Goal: Information Seeking & Learning: Learn about a topic

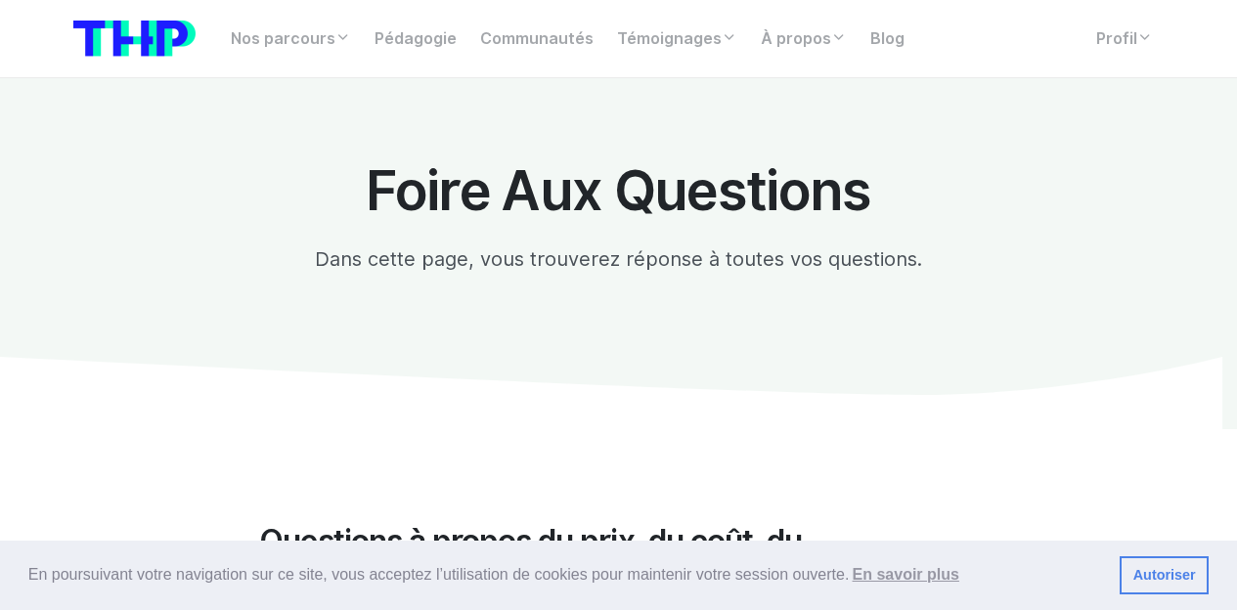
click at [161, 24] on img at bounding box center [134, 39] width 122 height 36
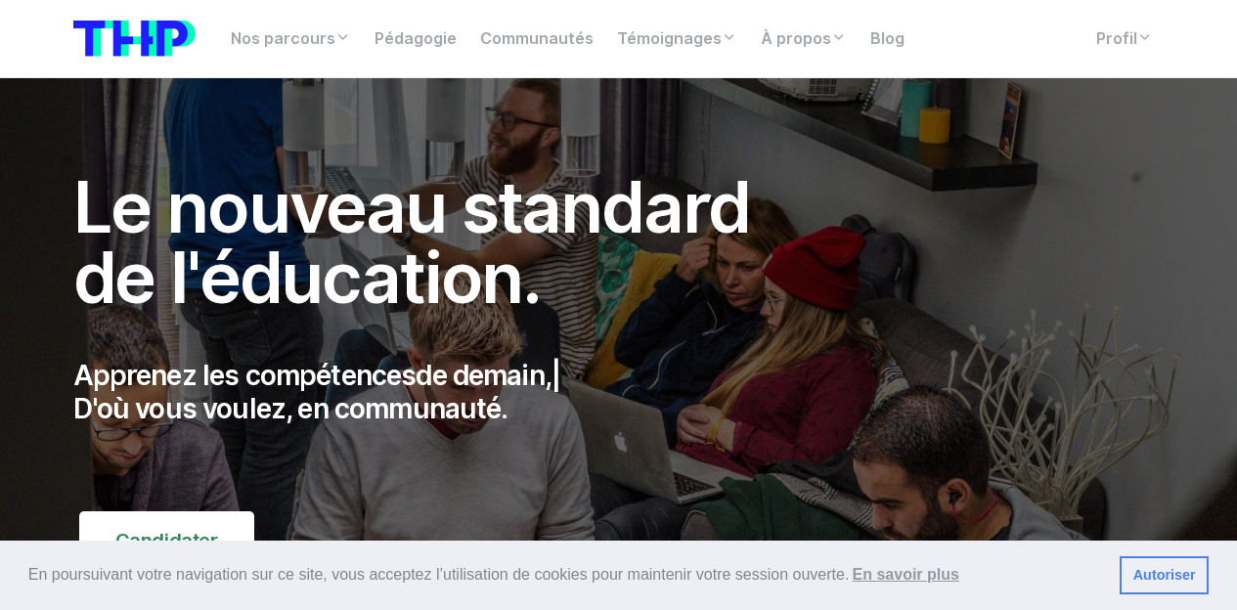
click at [1148, 62] on nav "Nos parcours Tous nos parcours index Découvrez votre futur arbre de compétences…" at bounding box center [618, 39] width 1237 height 78
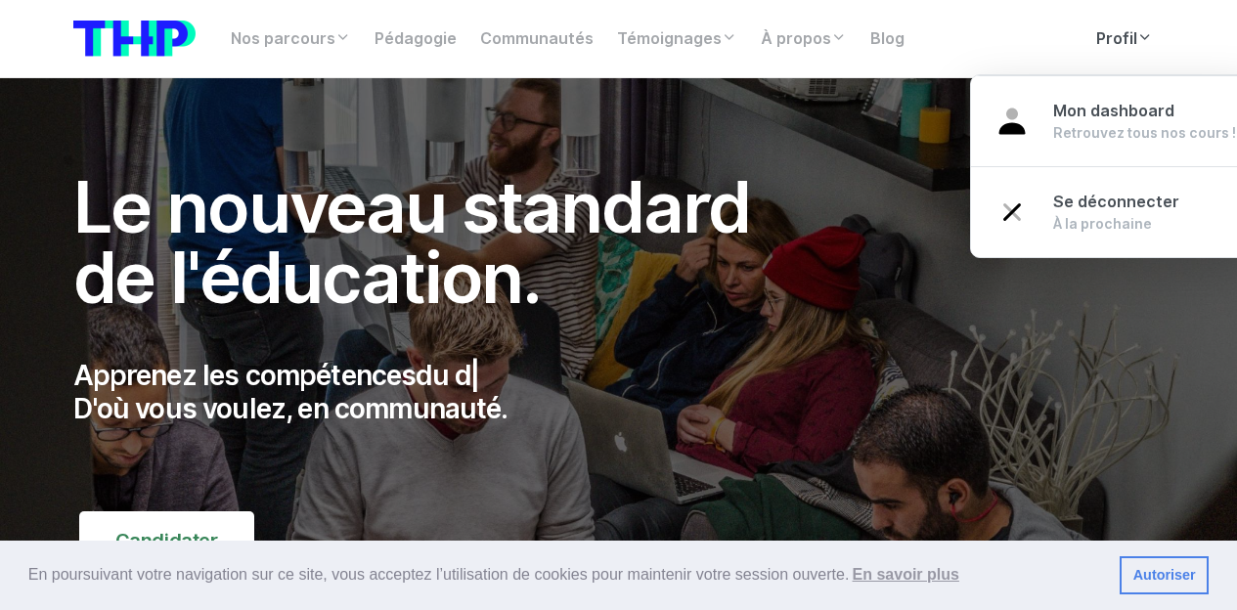
click at [1117, 33] on link "Profil" at bounding box center [1124, 39] width 80 height 39
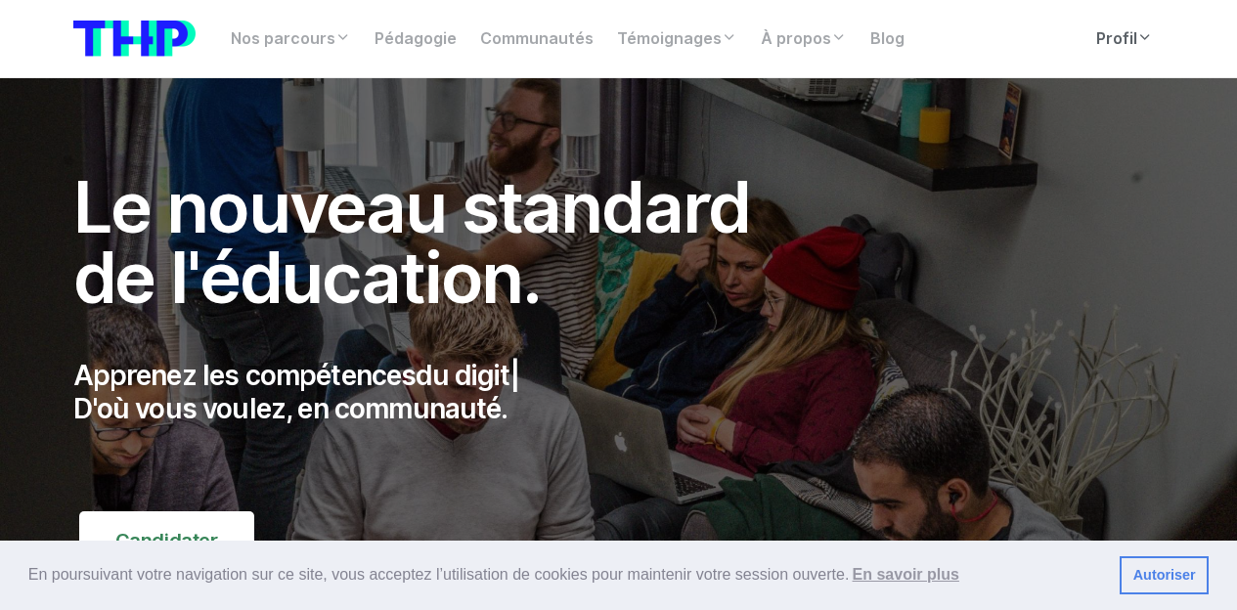
click at [1118, 36] on link "Profil" at bounding box center [1124, 39] width 80 height 39
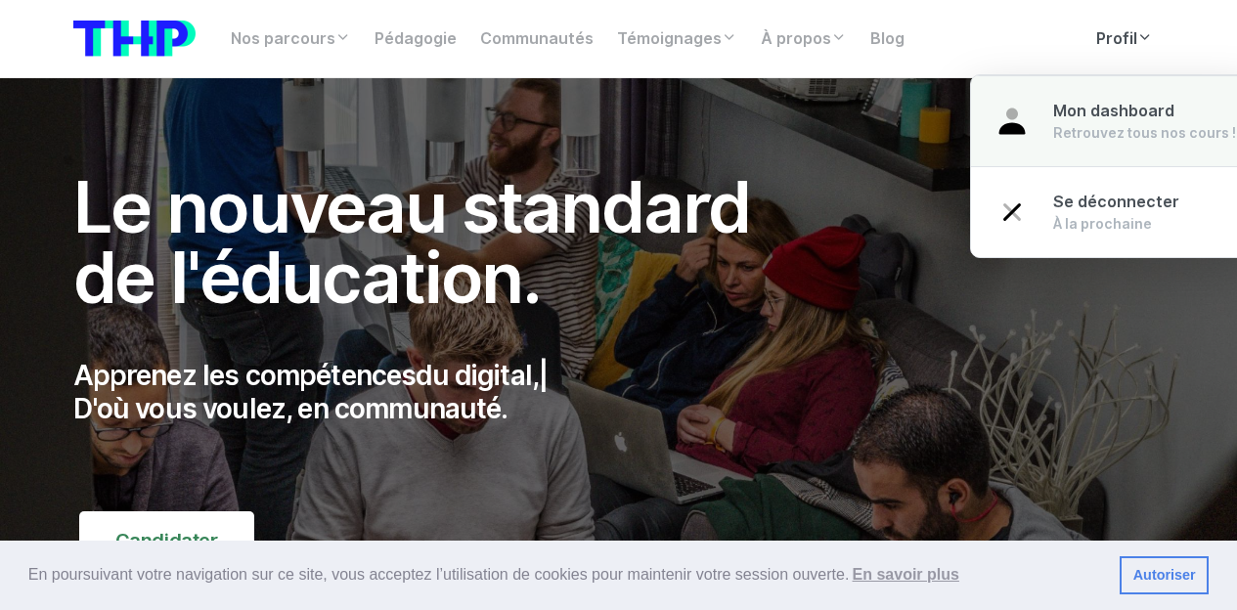
click at [1118, 83] on link "Mon dashboard Retrouvez tous nos cours !" at bounding box center [1115, 121] width 288 height 92
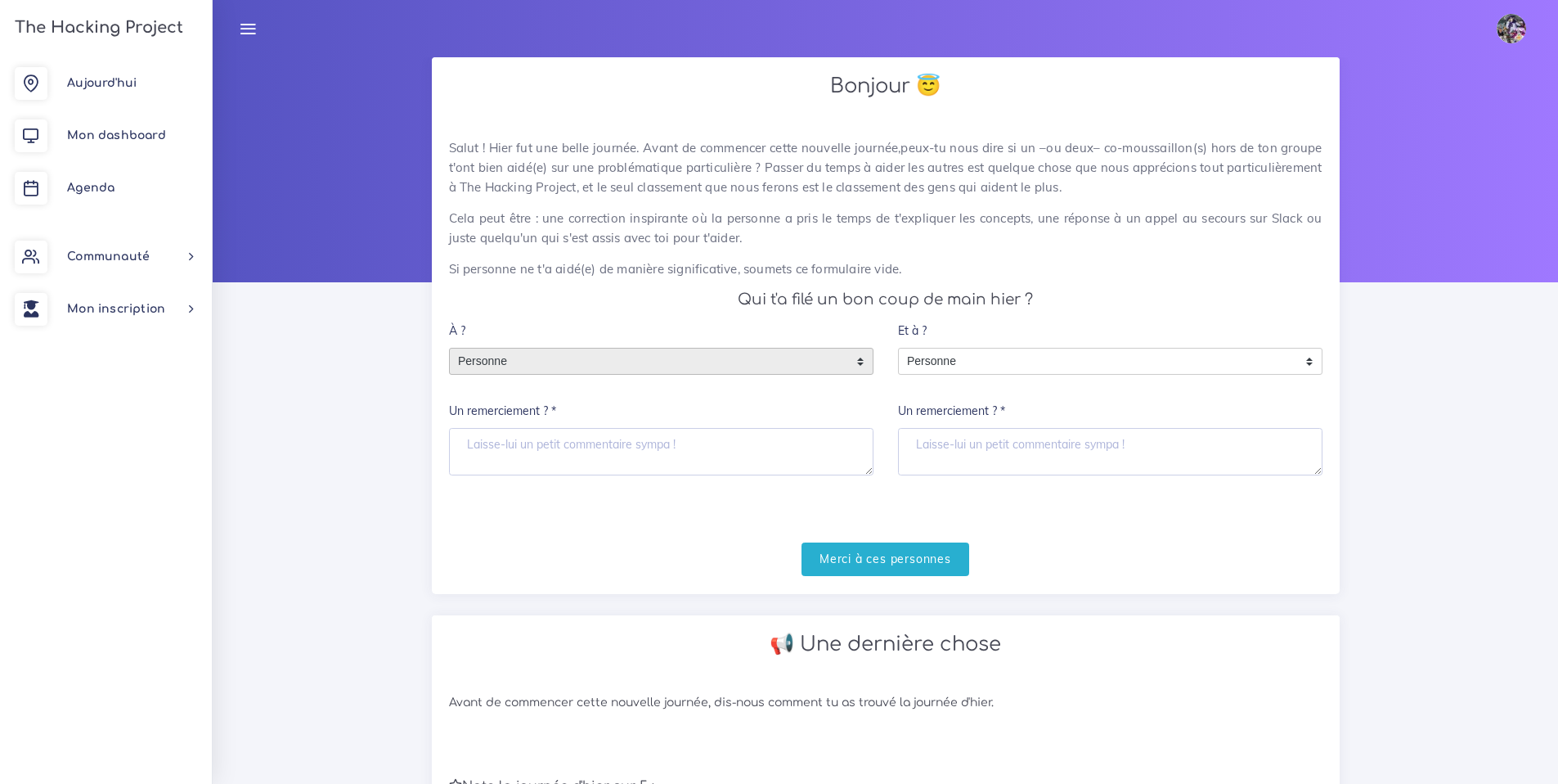
click at [546, 373] on span "Personne" at bounding box center [649, 361] width 398 height 26
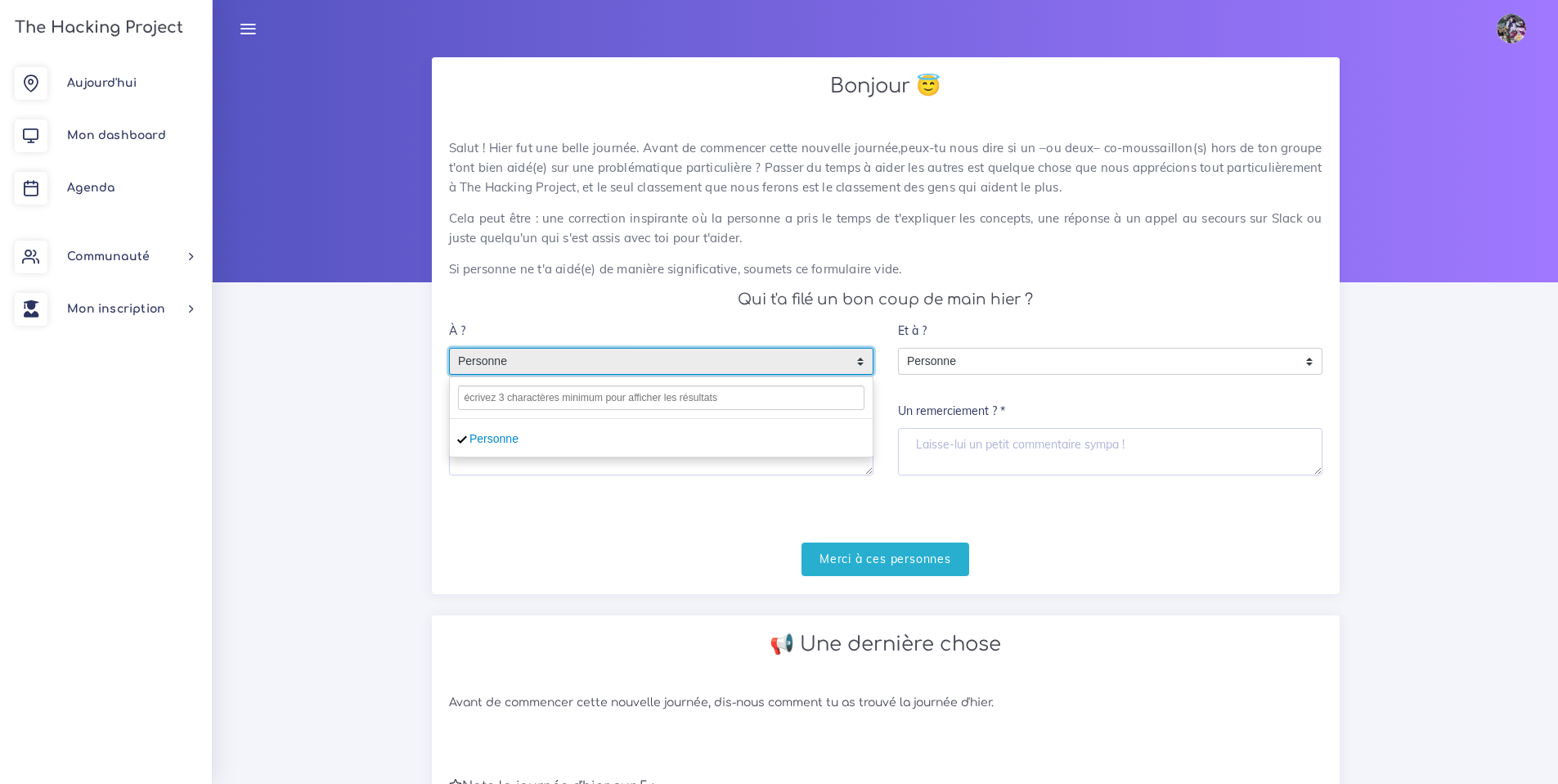
click at [574, 355] on span "Personne" at bounding box center [649, 361] width 398 height 26
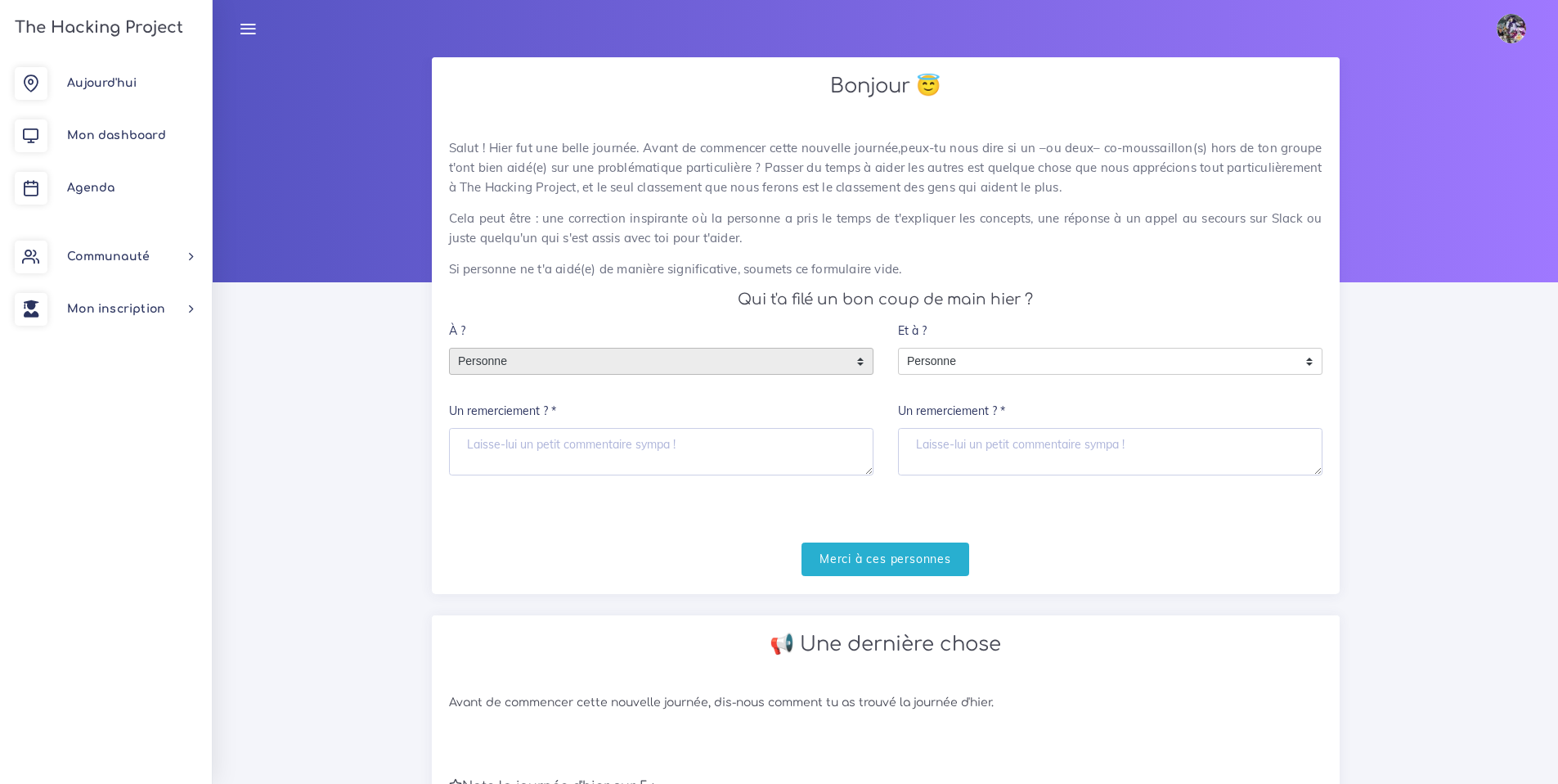
click at [568, 372] on span "Personne" at bounding box center [649, 361] width 398 height 26
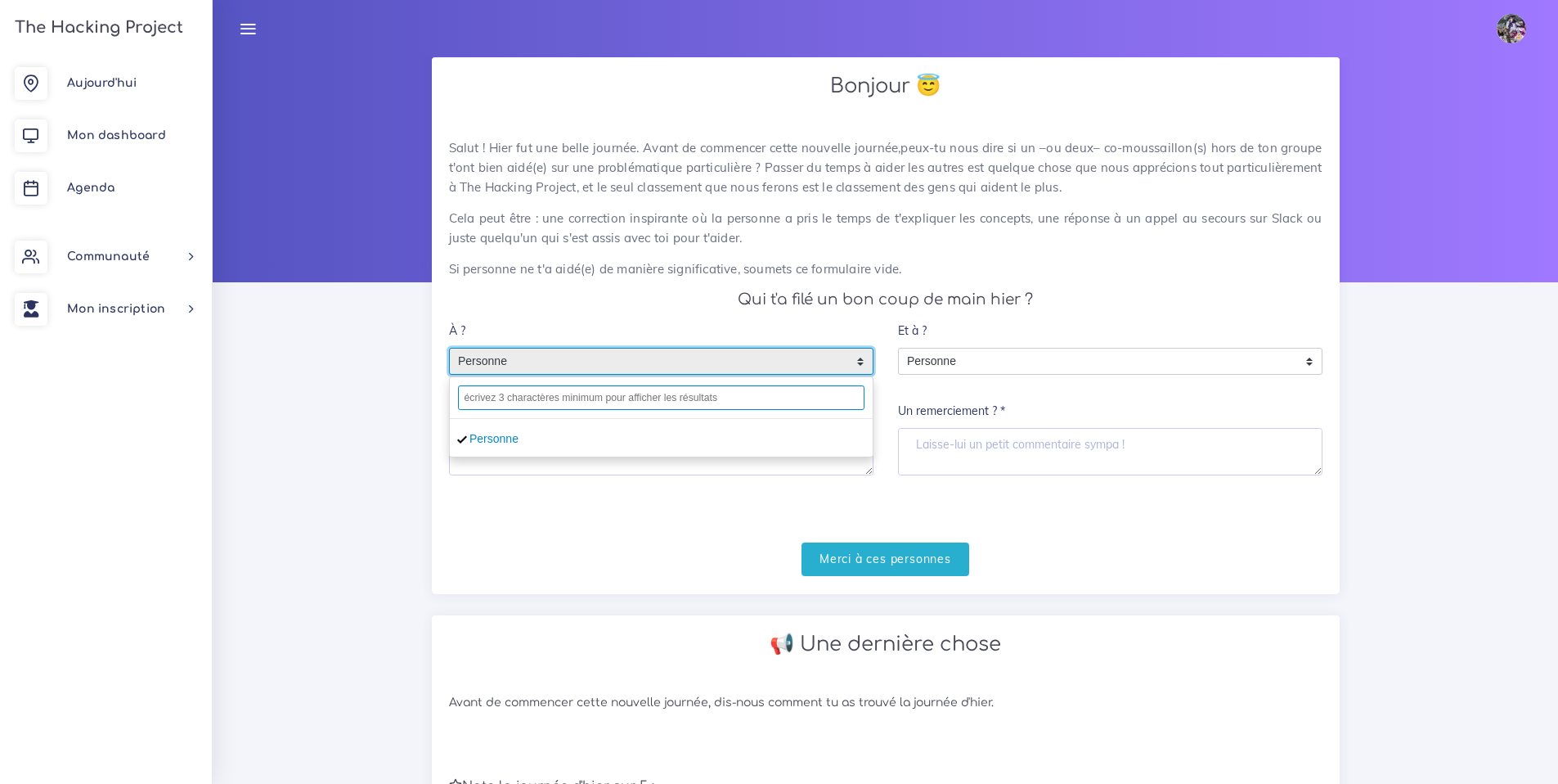
click at [568, 402] on input "text" at bounding box center [661, 397] width 407 height 24
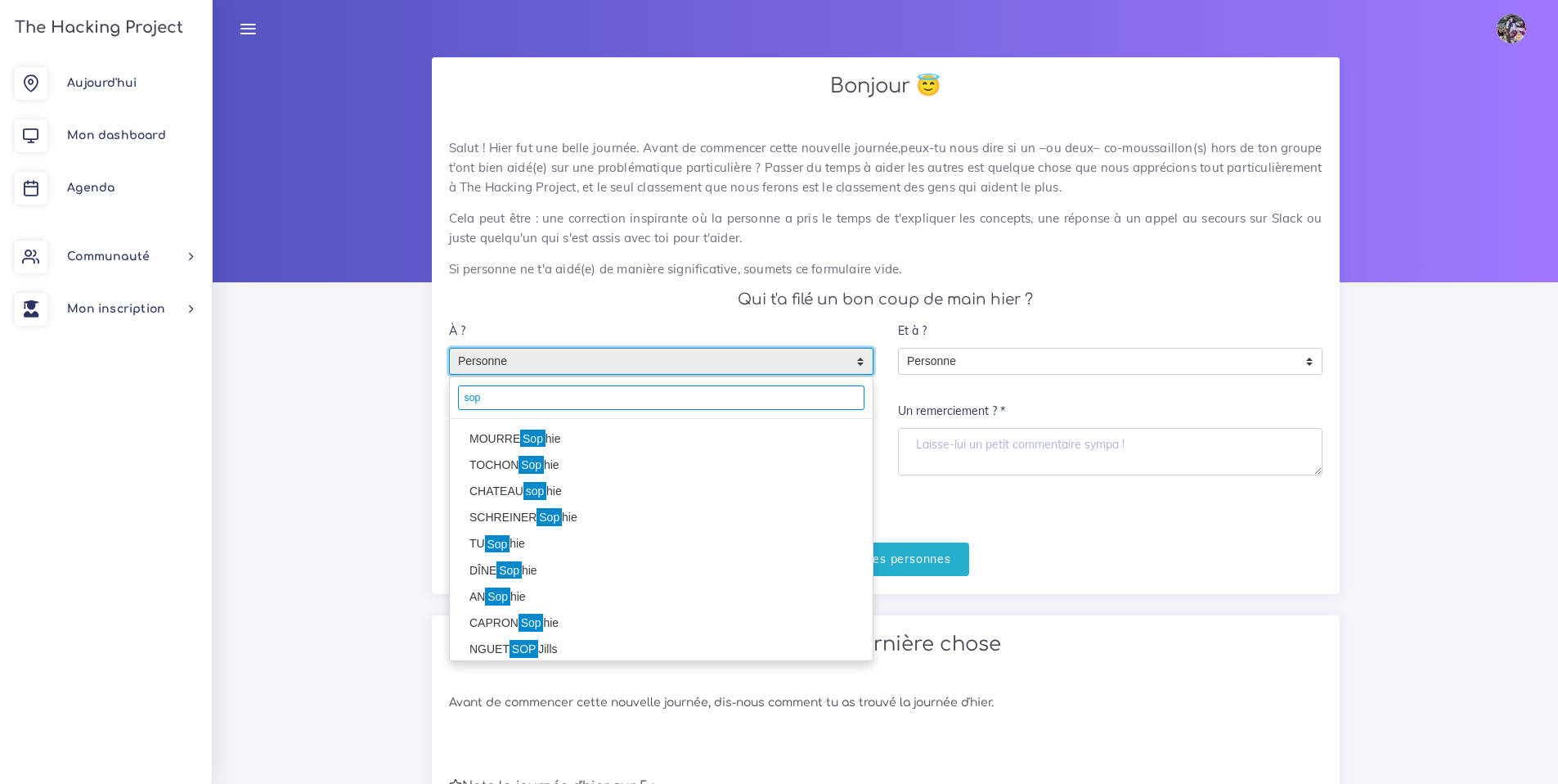
type input "sop"
click at [573, 437] on li "MOURRE Sop hie" at bounding box center [661, 438] width 423 height 26
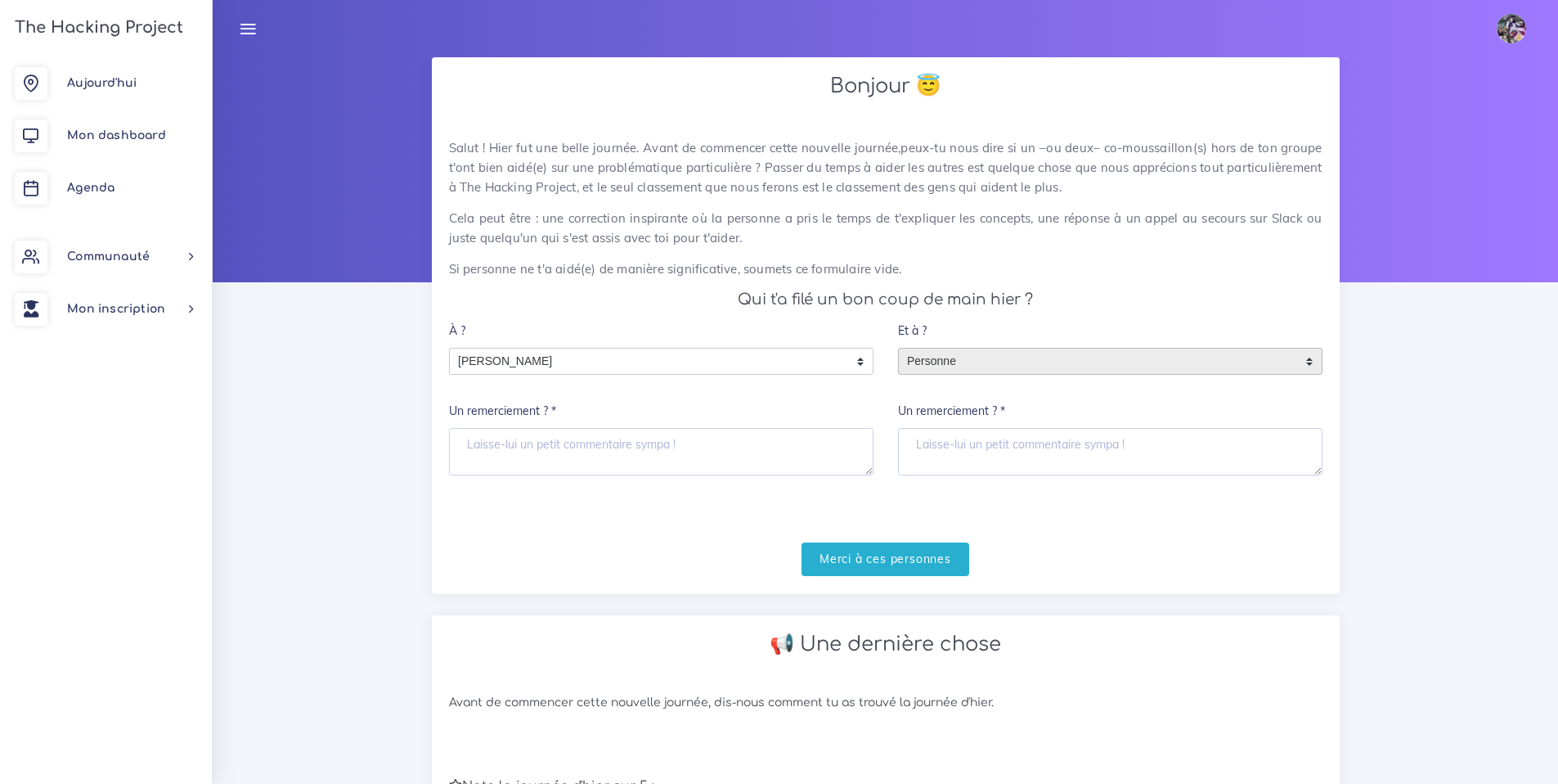
click at [935, 366] on span "Personne" at bounding box center [1098, 361] width 398 height 26
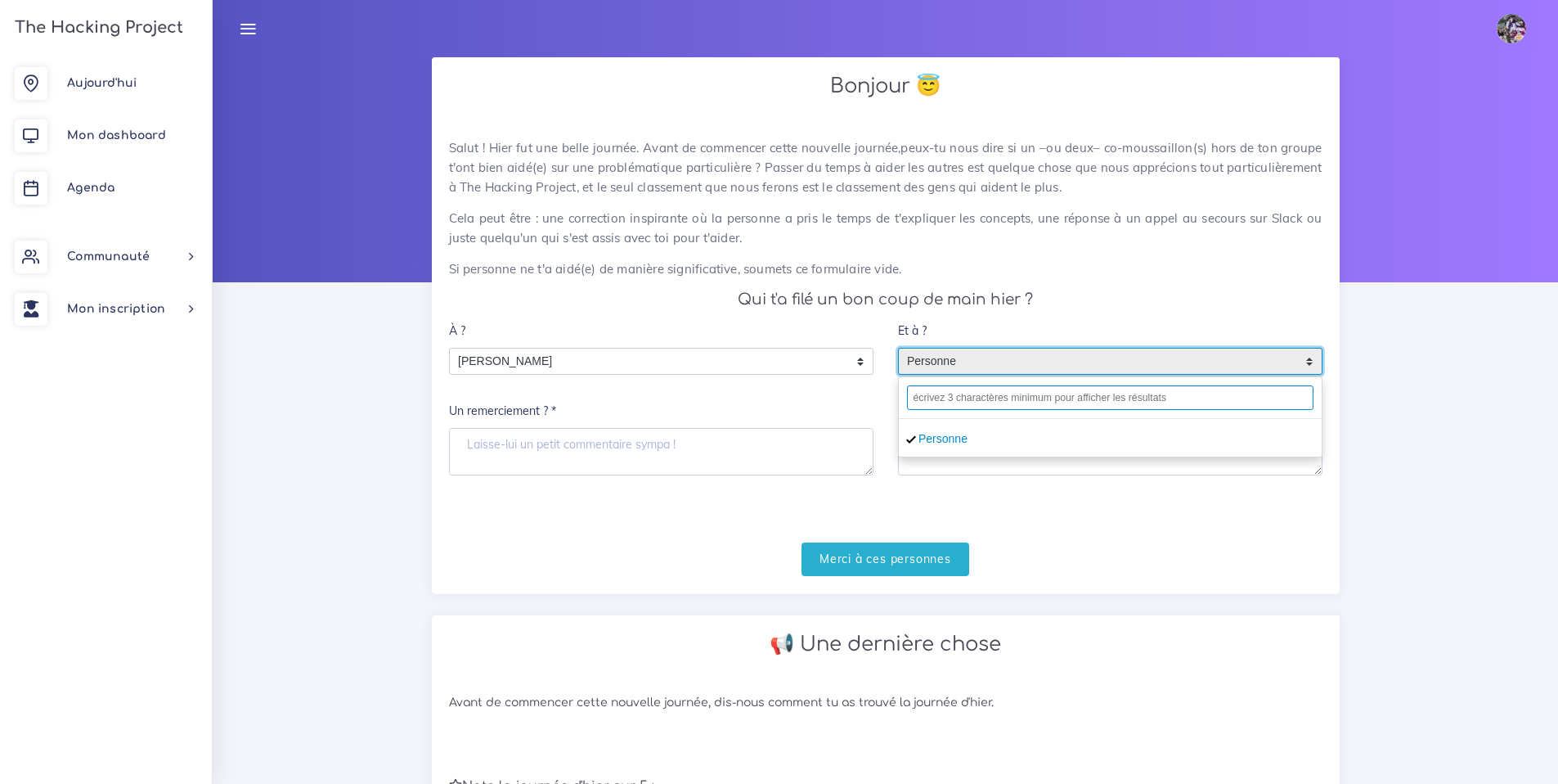
click at [943, 393] on input "text" at bounding box center [1110, 397] width 407 height 24
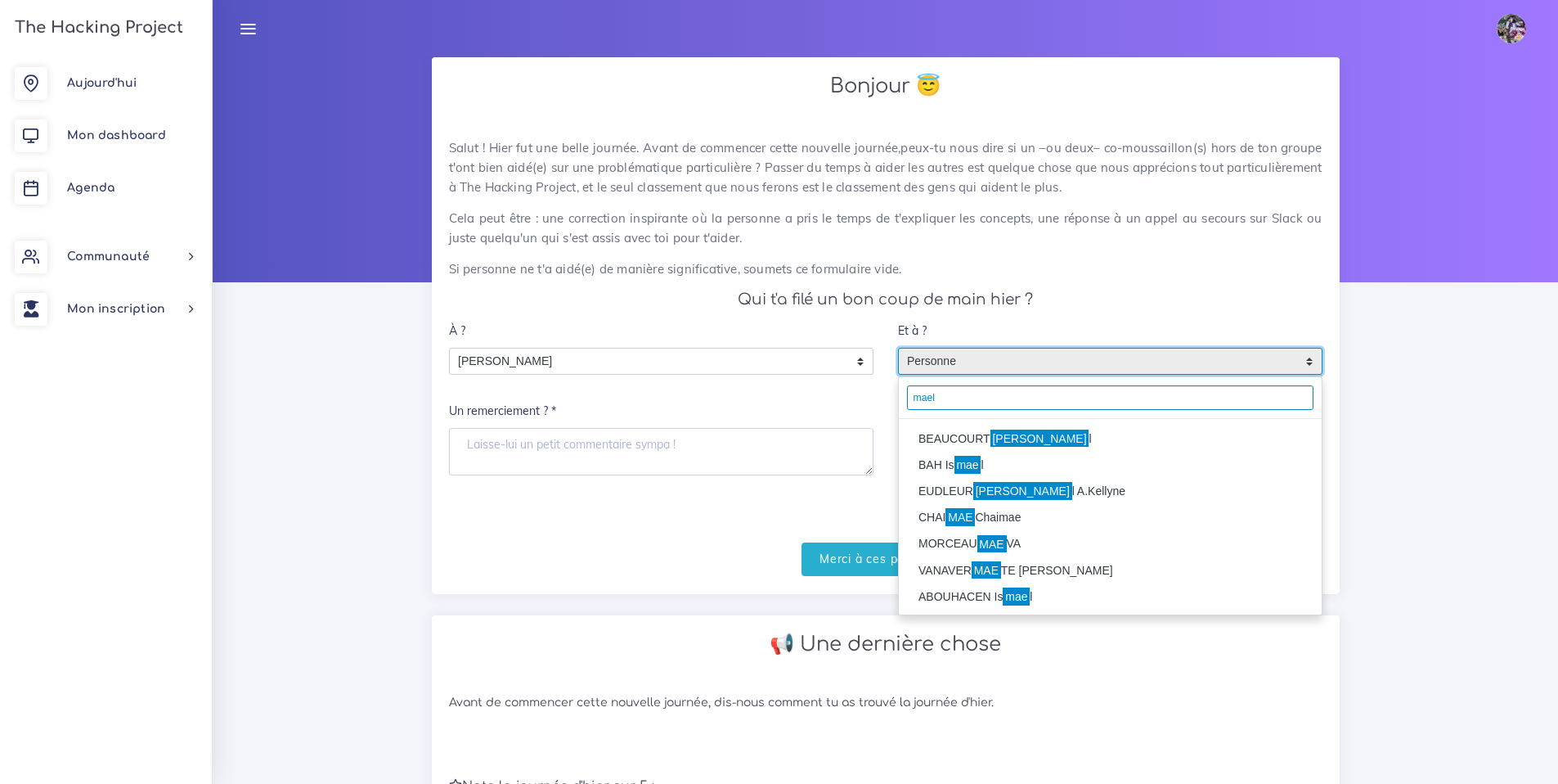
type input "mael"
click at [1005, 434] on mark "Mae" at bounding box center [1040, 438] width 99 height 18
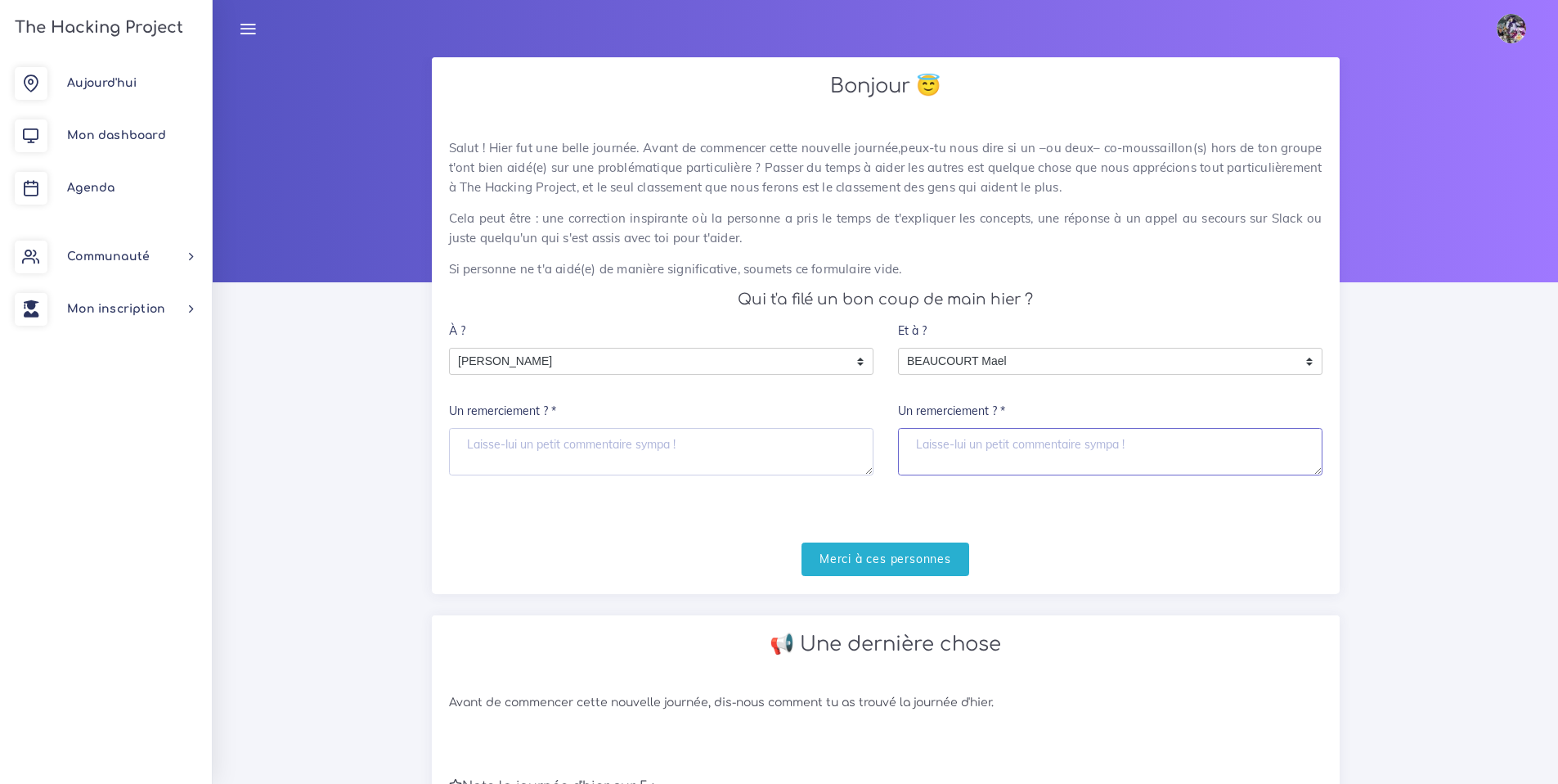
click at [994, 430] on textarea "Un remerciement ? *" at bounding box center [1110, 451] width 424 height 48
click at [723, 440] on textarea "Un remerciement ? *" at bounding box center [661, 451] width 424 height 48
type textarea "m"
type textarea "Merci Sophie pour le temps que tu as passé à expliquer ton code! hyper gentimen…"
click at [1034, 462] on textarea "Un remerciement ? *" at bounding box center [1110, 451] width 424 height 48
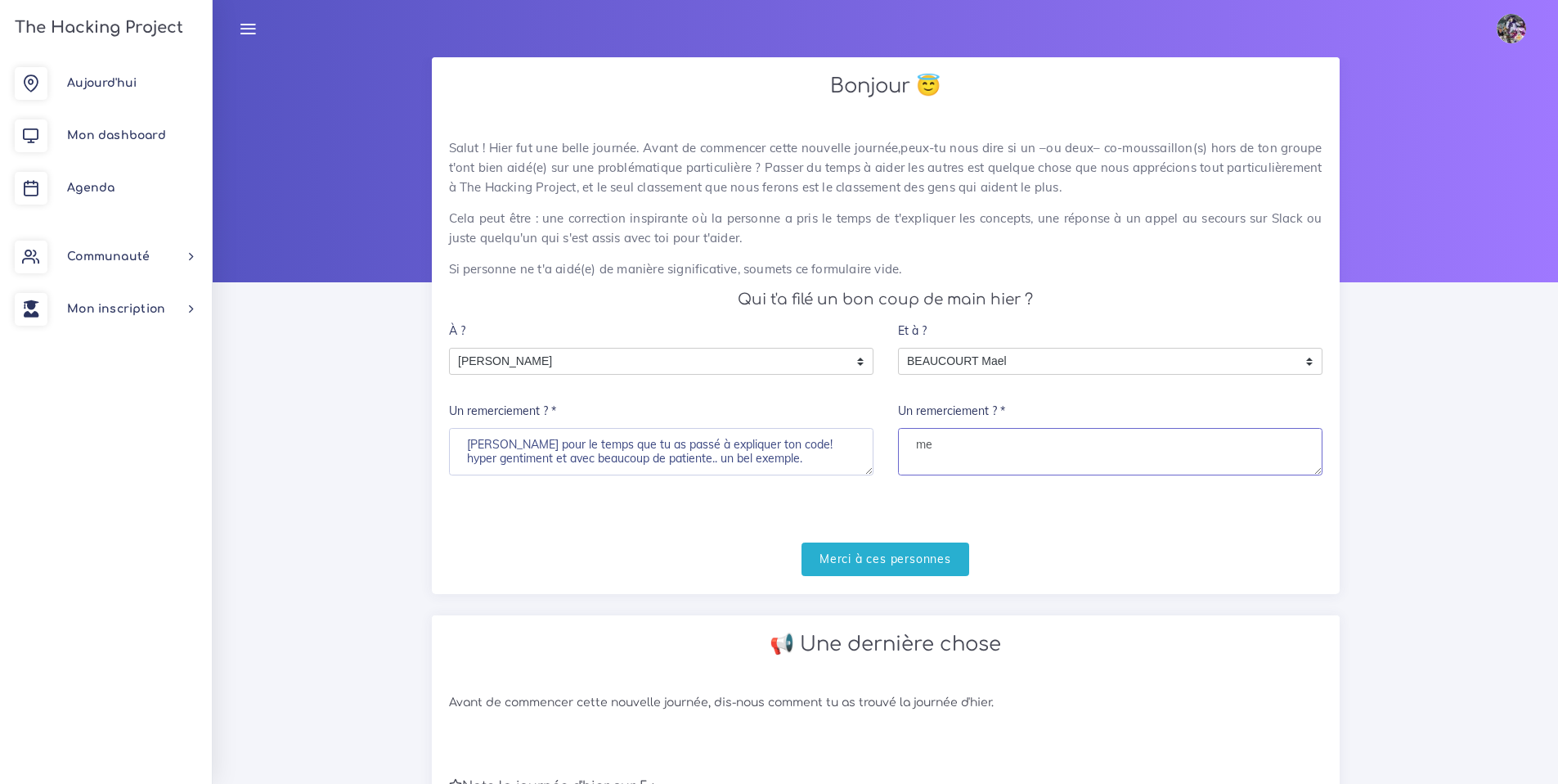
type textarea "m"
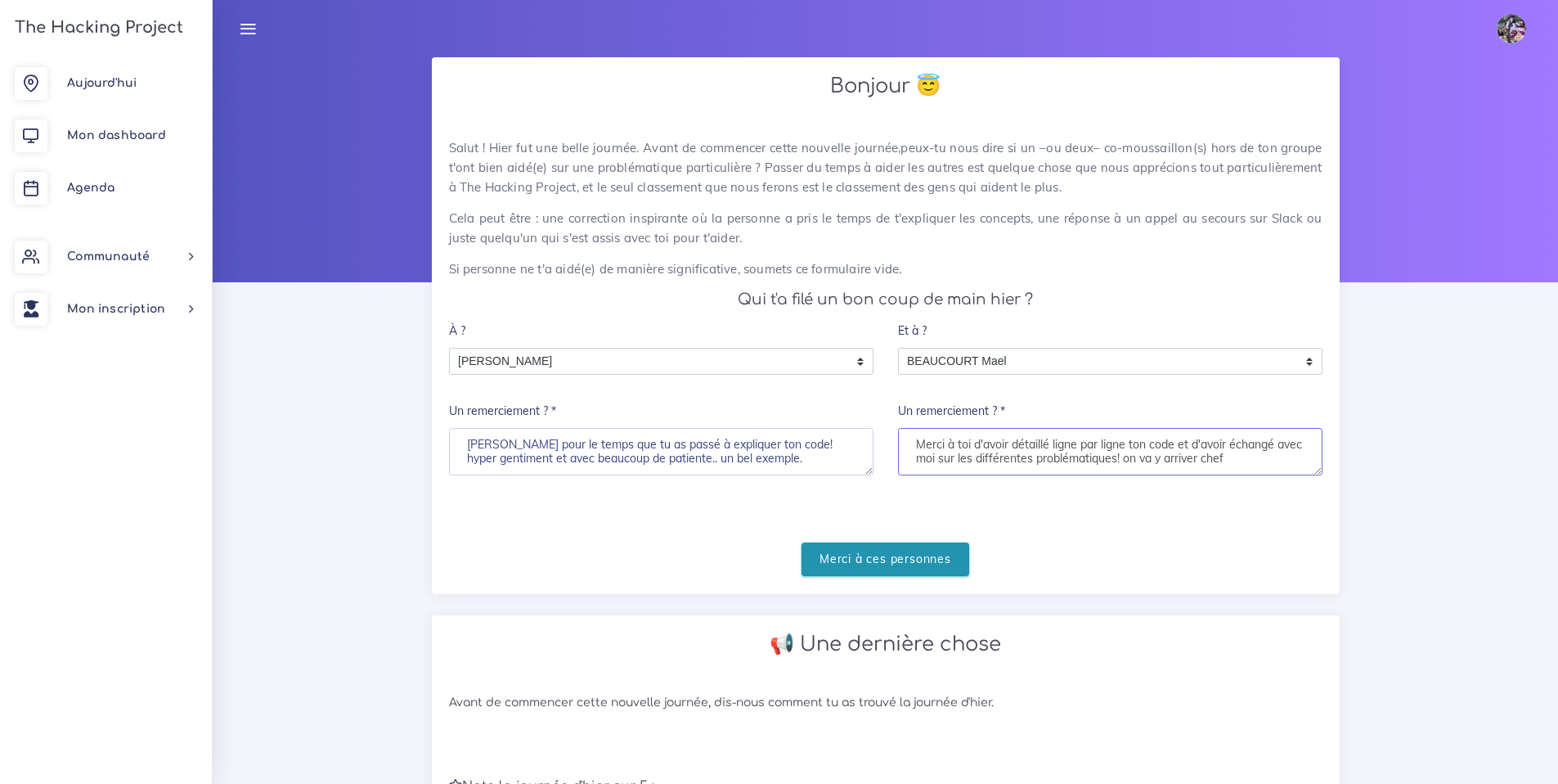
type textarea "Merci à toi d'avoir détaillé ligne par ligne ton code et d'avoir échangé avec m…"
click at [918, 510] on input "Merci à ces personnes" at bounding box center [885, 559] width 167 height 33
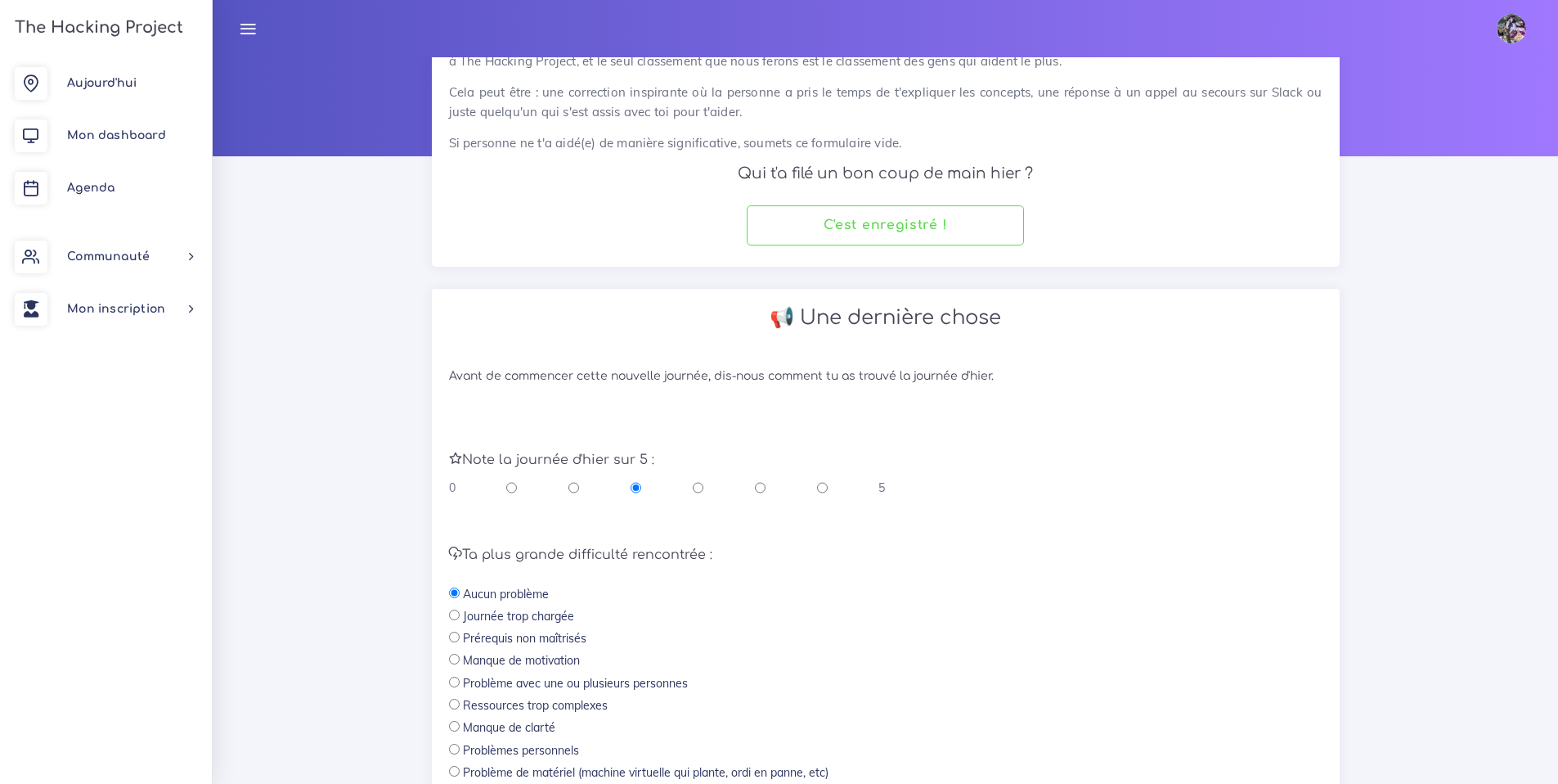
scroll to position [309, 0]
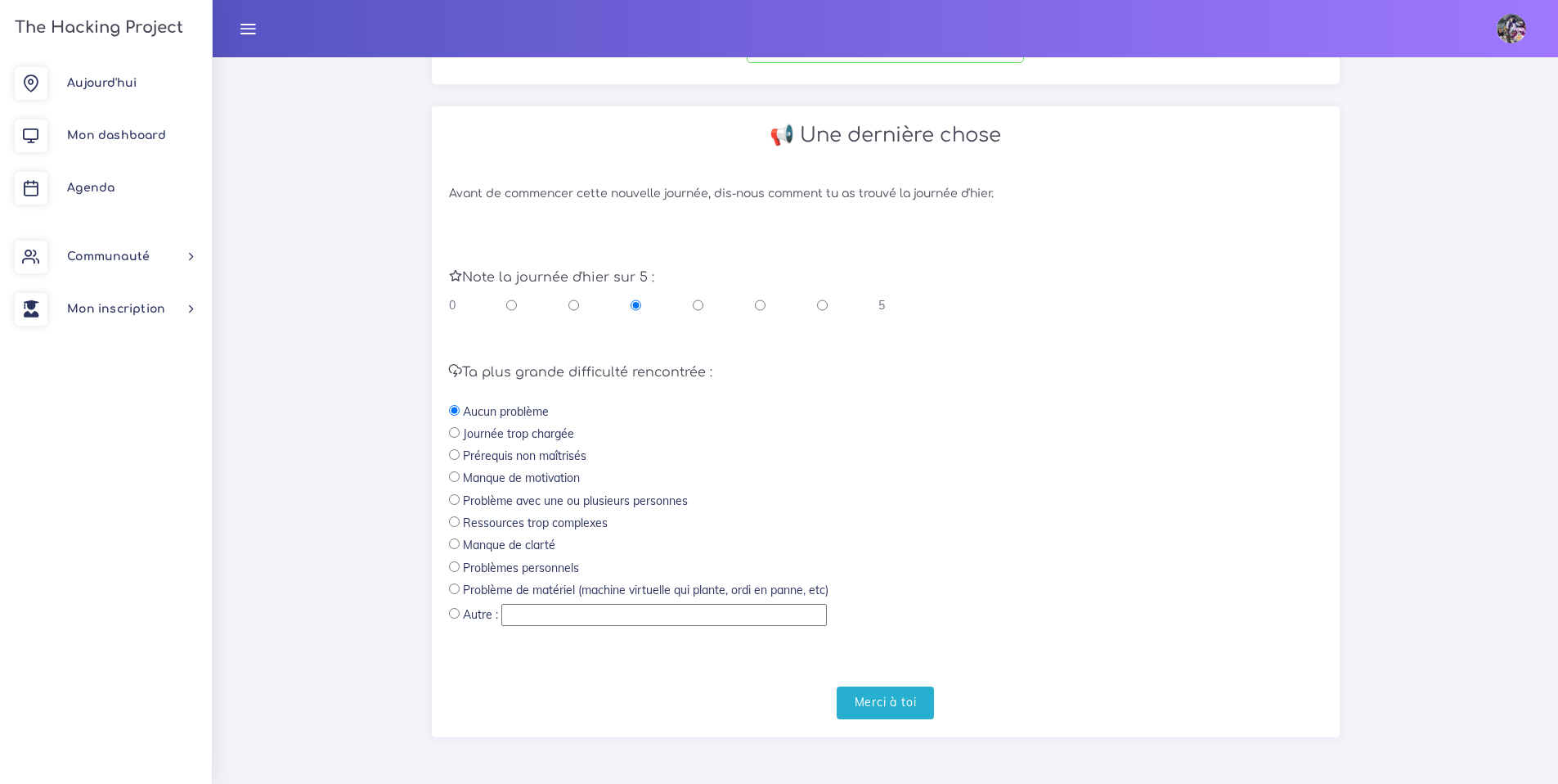
click at [709, 295] on div "Note la journée d'hier sur 5 : 0 5" at bounding box center [886, 292] width 874 height 44
click at [687, 297] on div "0 5" at bounding box center [668, 305] width 437 height 17
click at [766, 305] on div "0 5" at bounding box center [668, 305] width 437 height 17
click at [766, 306] on div "0 5" at bounding box center [668, 305] width 437 height 17
click at [710, 300] on div "0 5" at bounding box center [668, 305] width 437 height 17
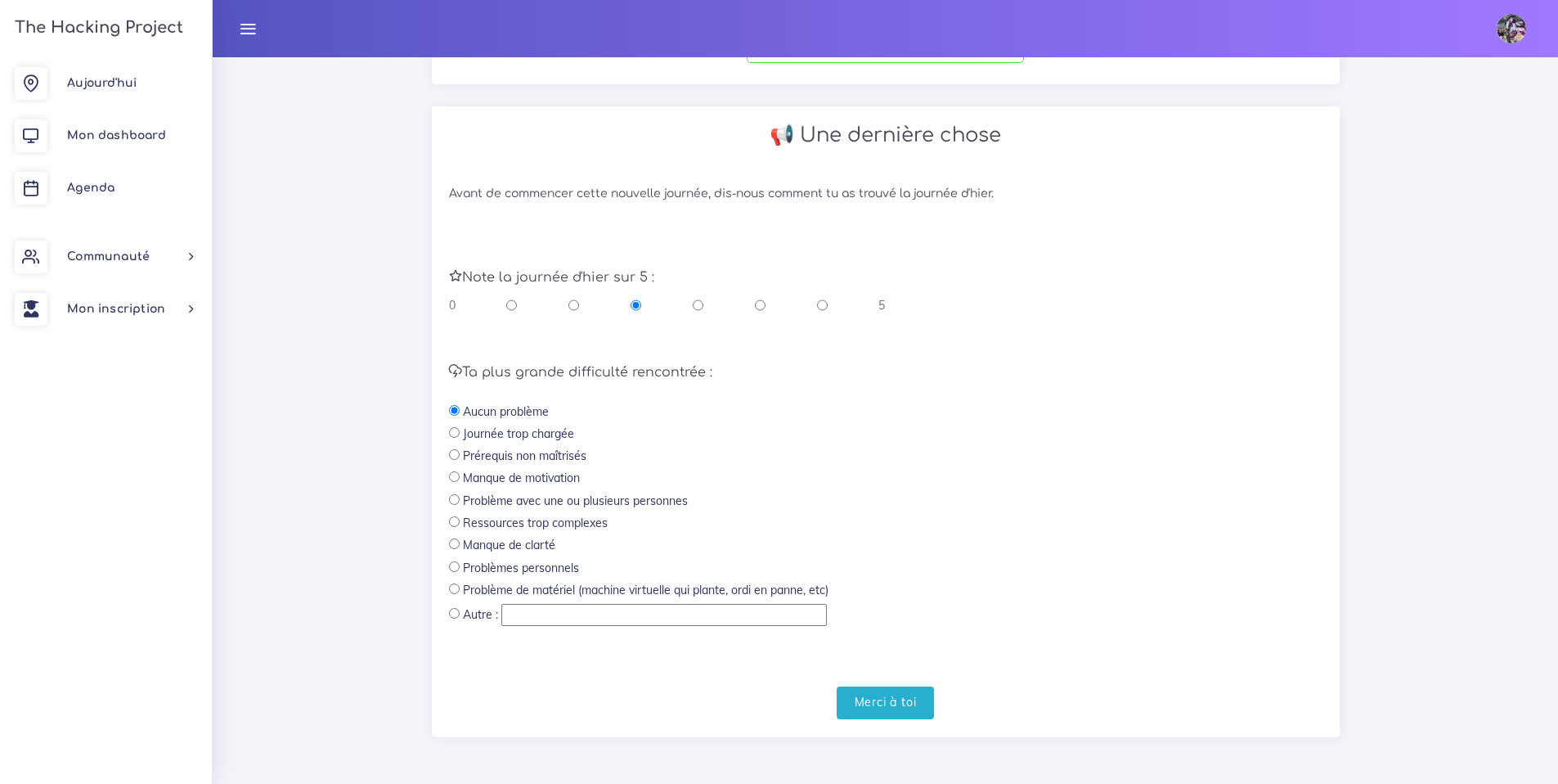
click at [710, 301] on div "0 5" at bounding box center [668, 305] width 437 height 17
click at [700, 306] on input "radio" at bounding box center [698, 305] width 11 height 17
radio input "true"
click at [768, 309] on div "0 5" at bounding box center [668, 305] width 437 height 17
click at [757, 303] on input "radio" at bounding box center [760, 305] width 11 height 17
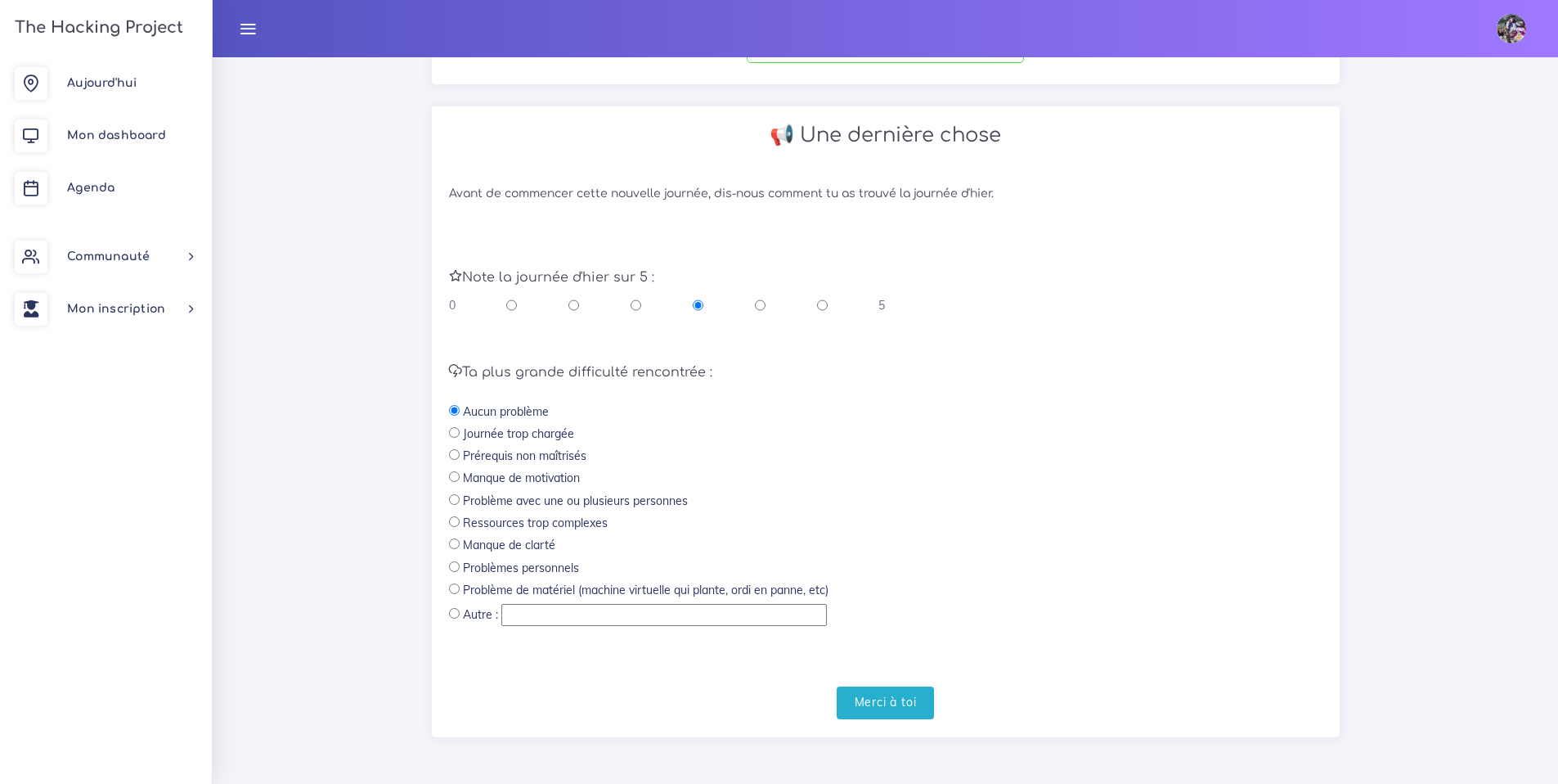
radio input "true"
click at [876, 510] on input "Merci à toi" at bounding box center [885, 703] width 98 height 33
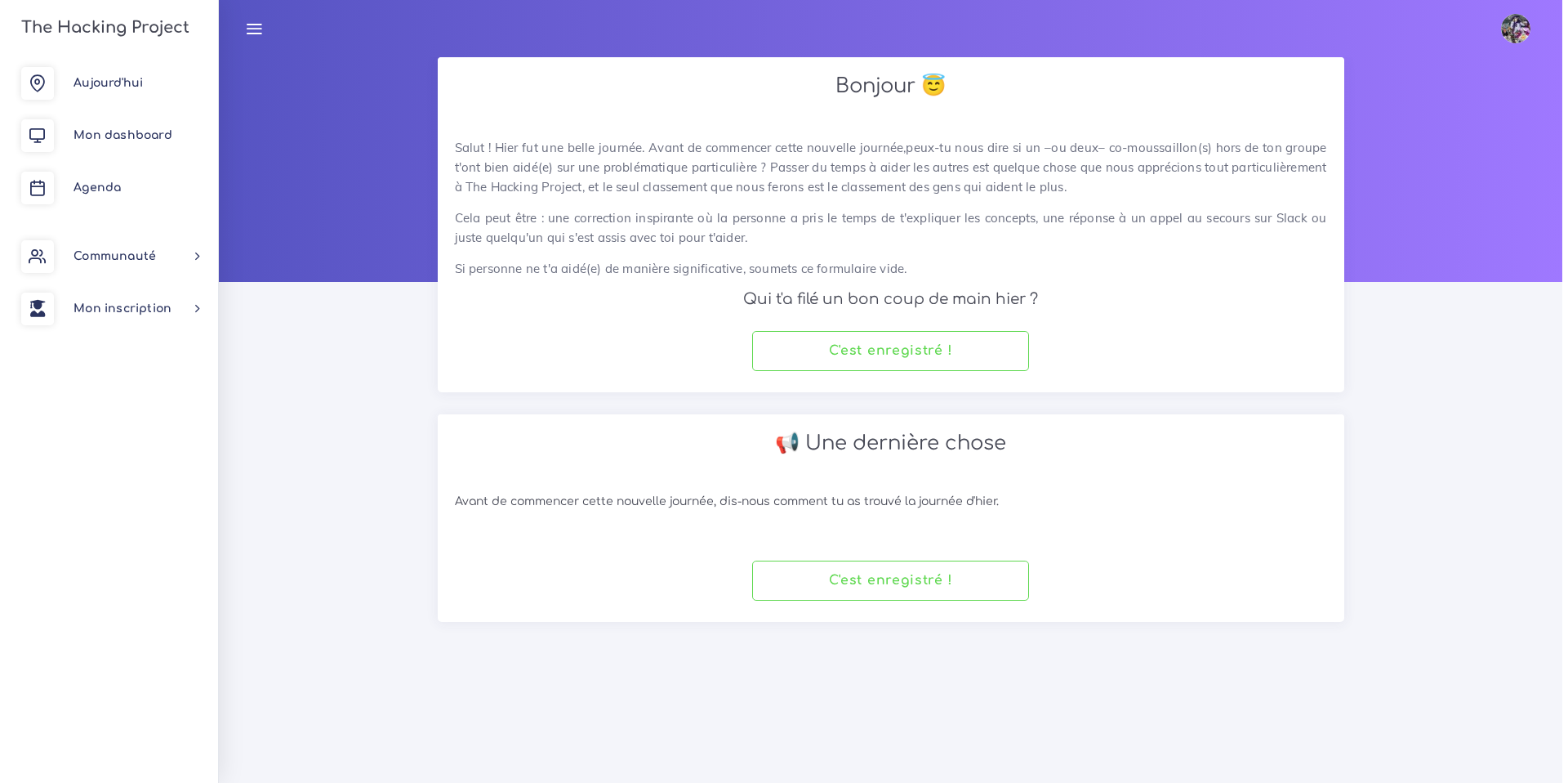
scroll to position [0, 0]
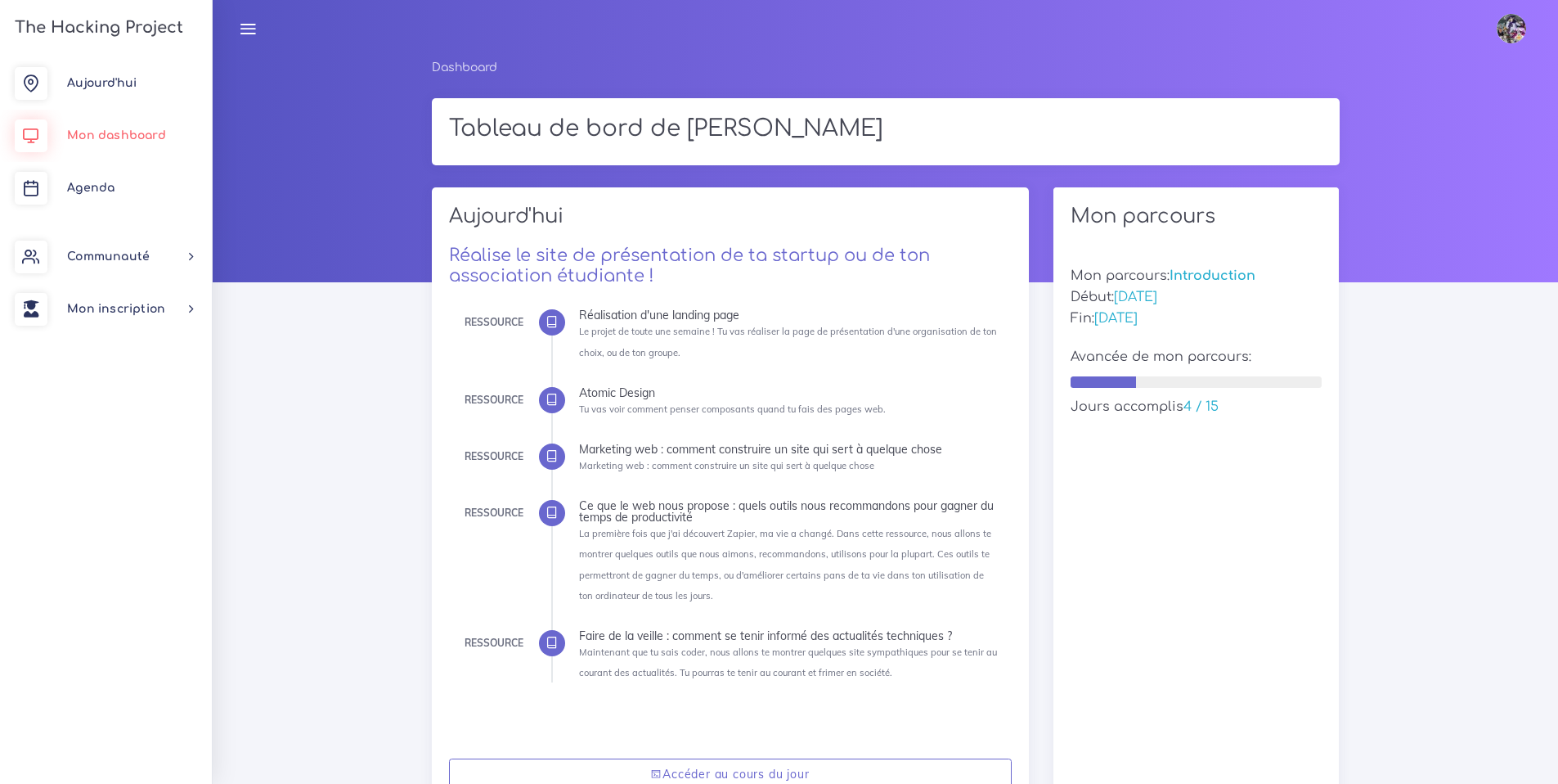
click at [134, 131] on span "Mon dashboard" at bounding box center [116, 135] width 99 height 13
click at [84, 132] on span "Mon dashboard" at bounding box center [116, 135] width 99 height 13
click at [84, 133] on span "Mon dashboard" at bounding box center [116, 135] width 99 height 13
click at [95, 197] on link "Agenda" at bounding box center [105, 188] width 212 height 53
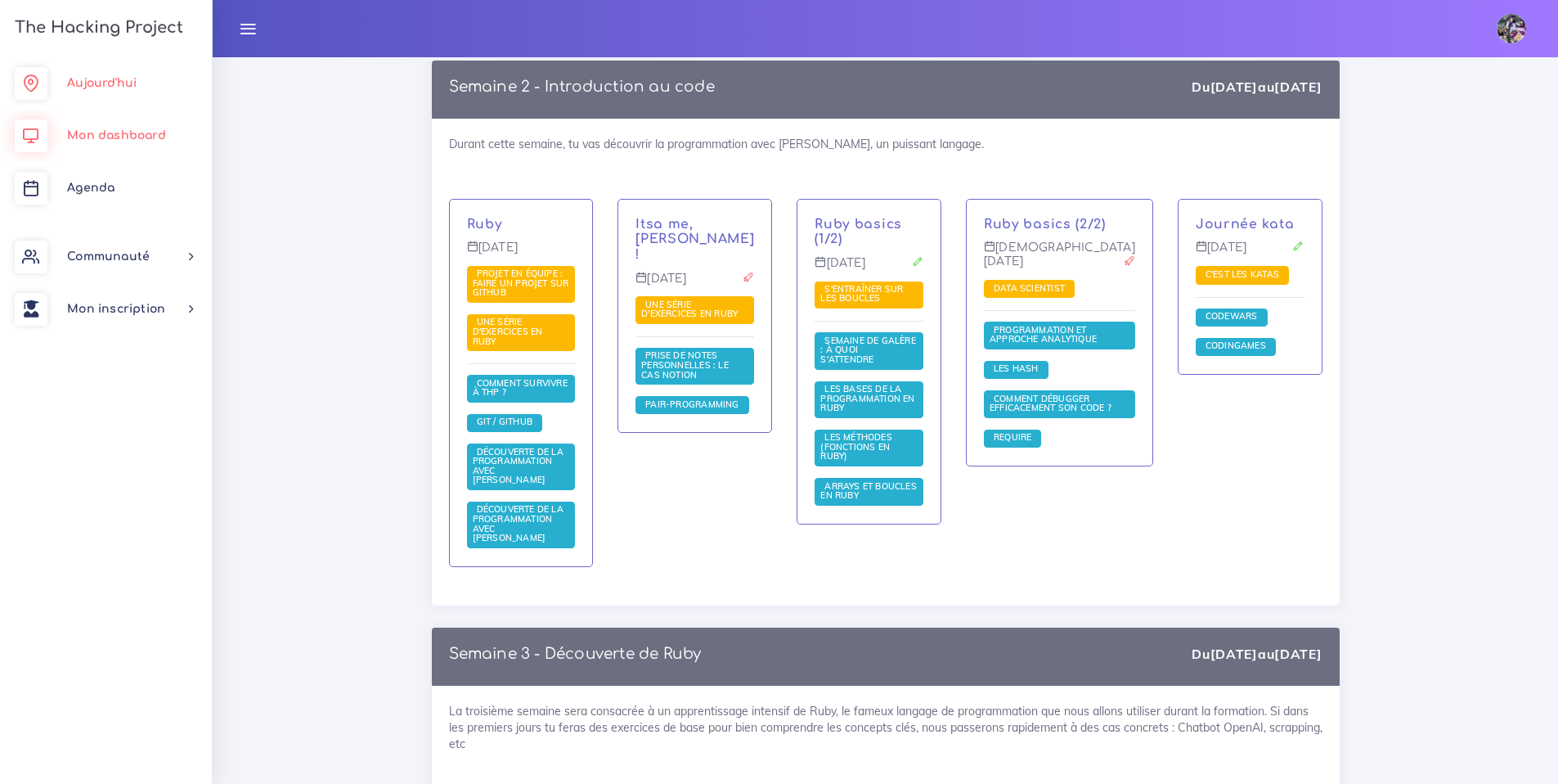
scroll to position [1125, 0]
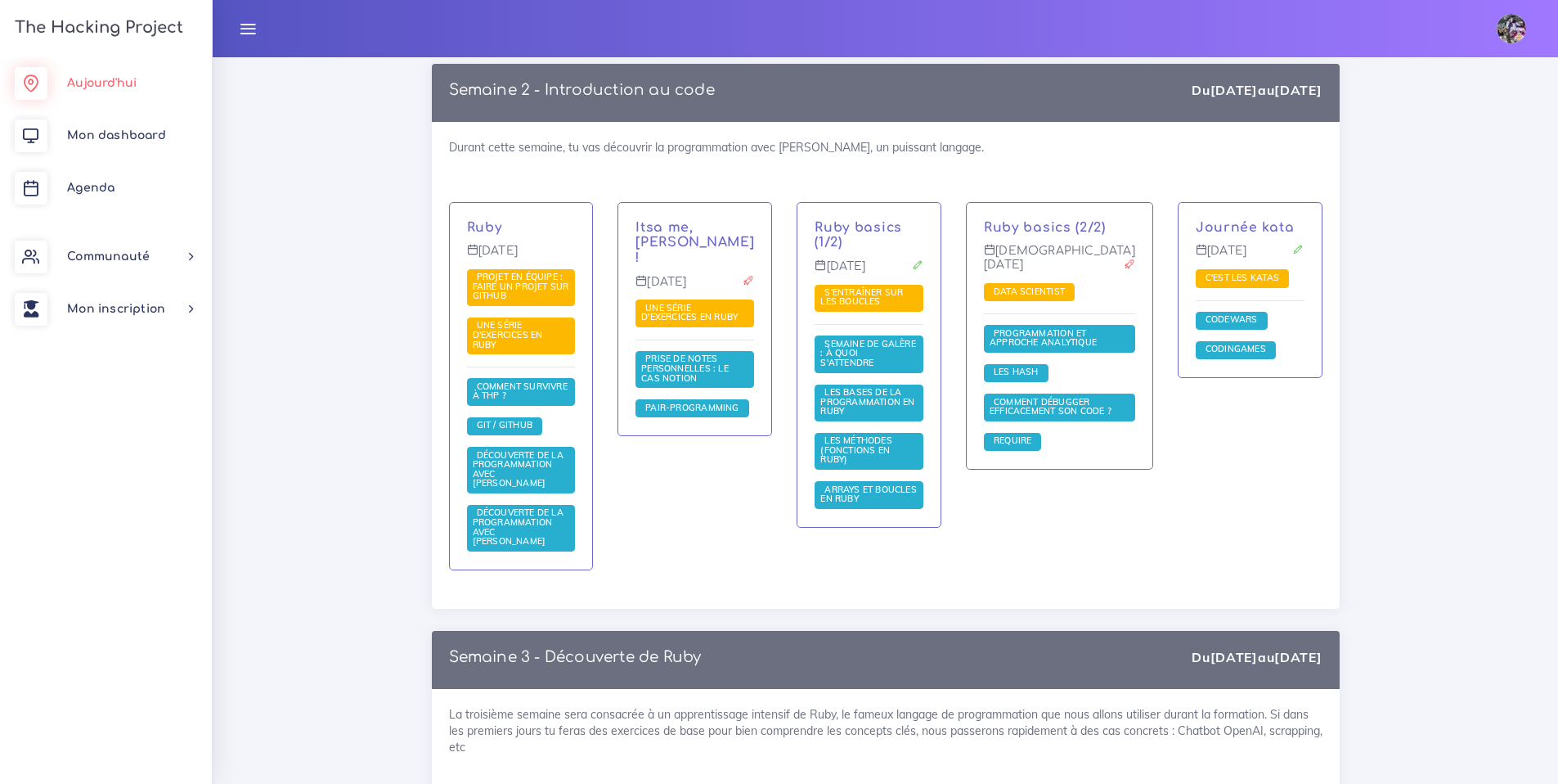
click at [136, 85] on span "Aujourd'hui" at bounding box center [101, 83] width 69 height 13
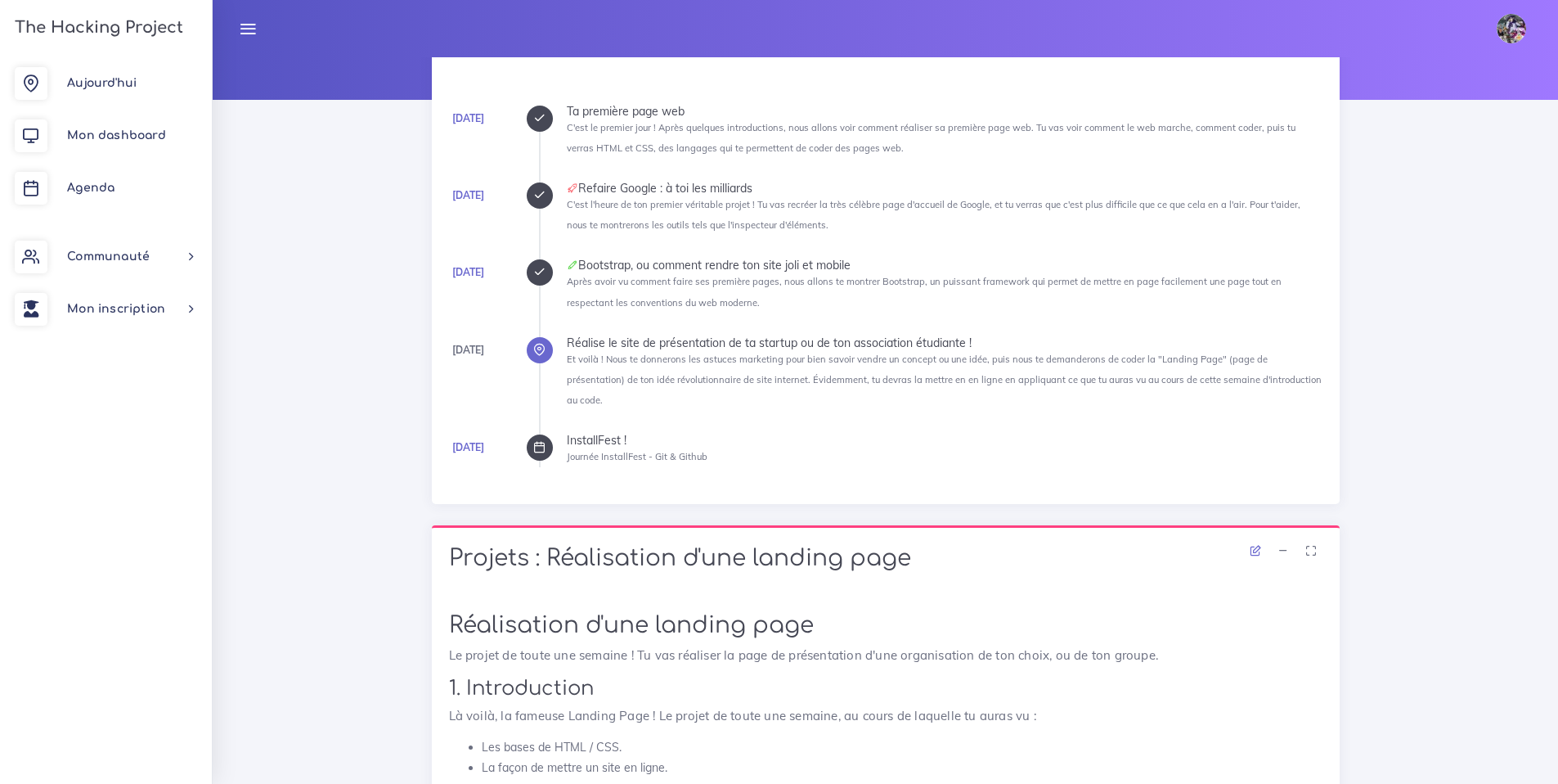
scroll to position [313, 0]
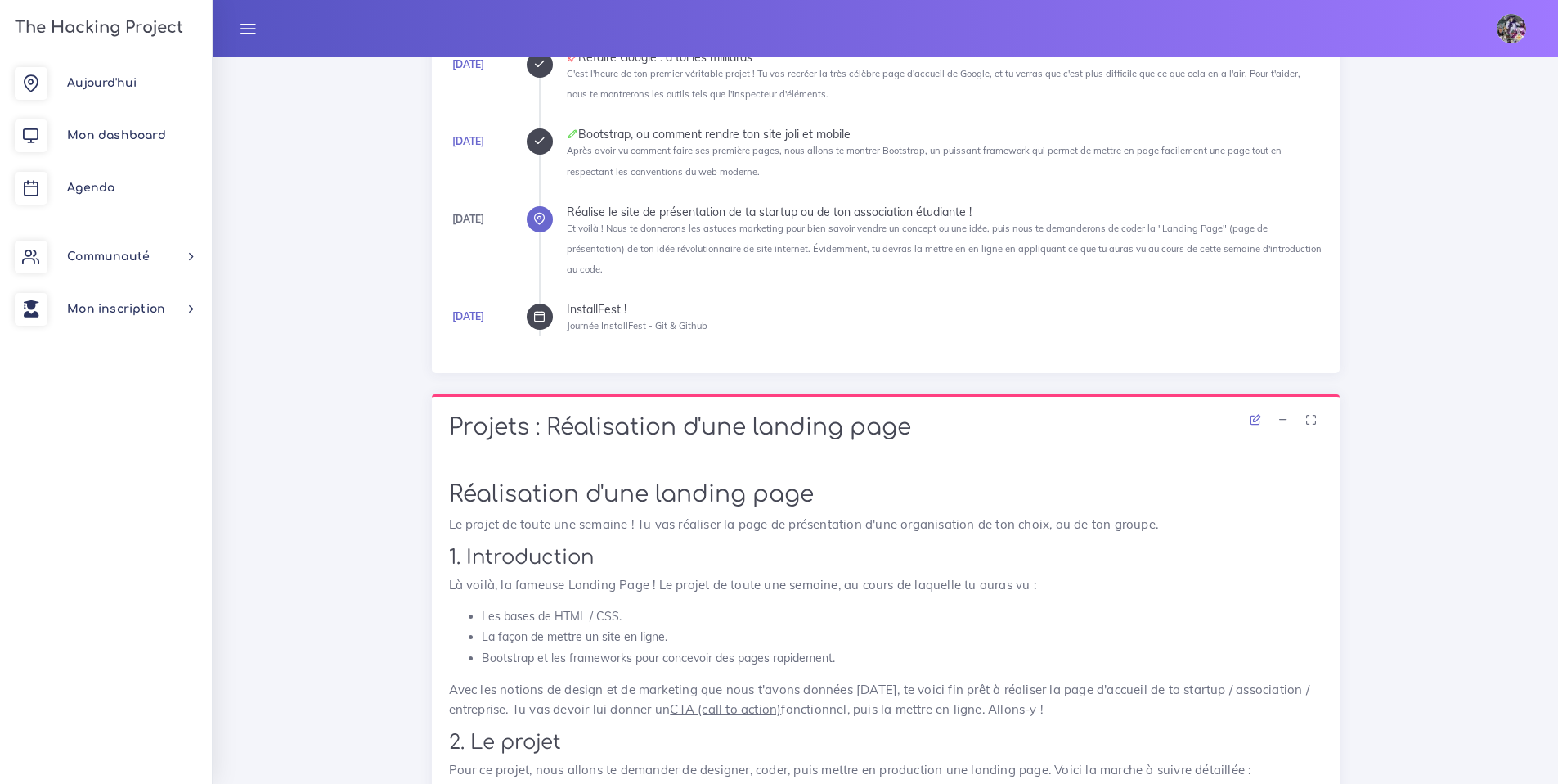
drag, startPoint x: 514, startPoint y: 163, endPoint x: 527, endPoint y: 161, distance: 13.2
click at [515, 164] on div "Lundi Ta première page web C'est le premier jour ! Après quelques introductions…" at bounding box center [886, 156] width 874 height 398
click at [530, 155] on div at bounding box center [540, 141] width 26 height 26
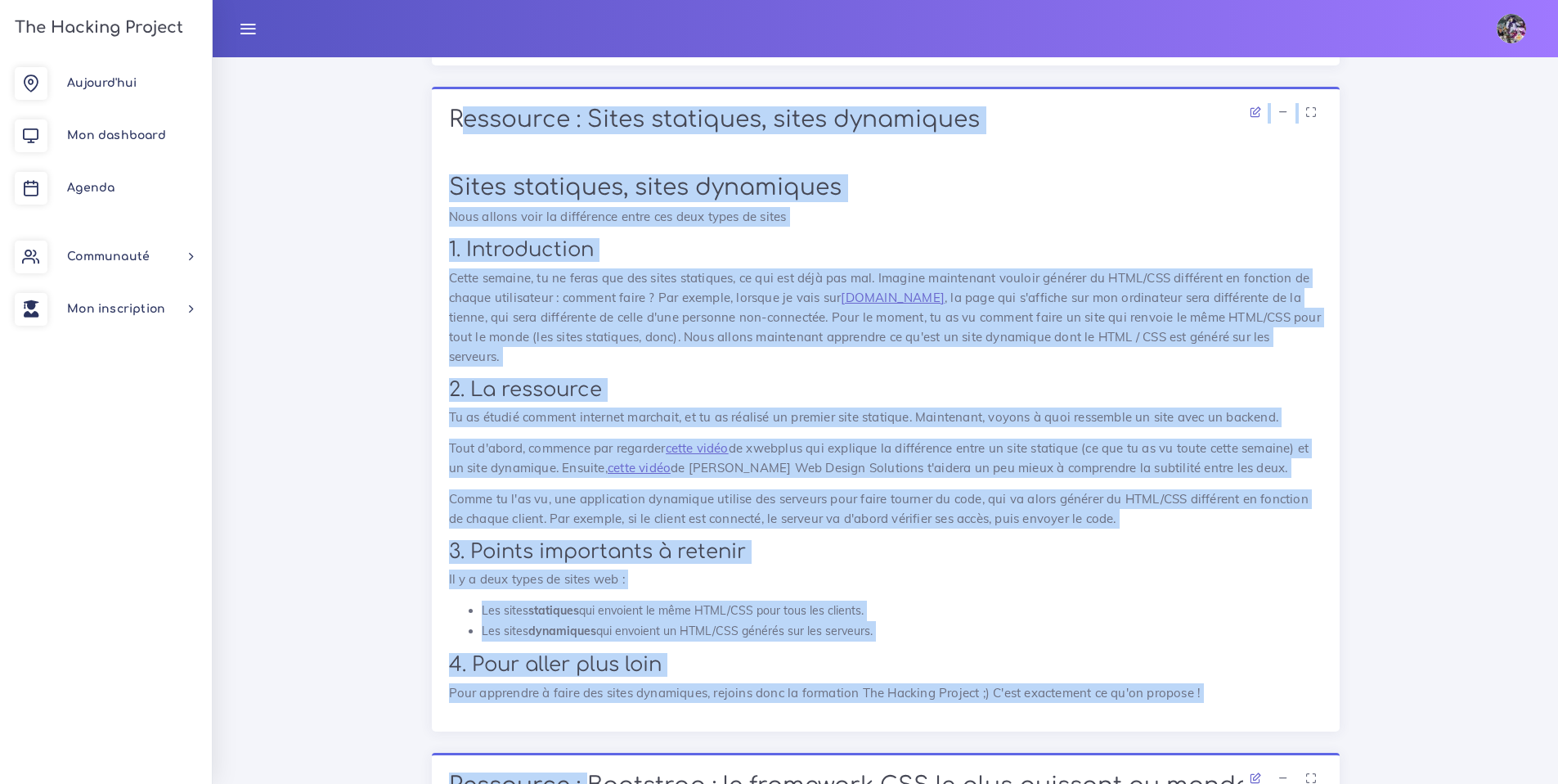
scroll to position [3984, 0]
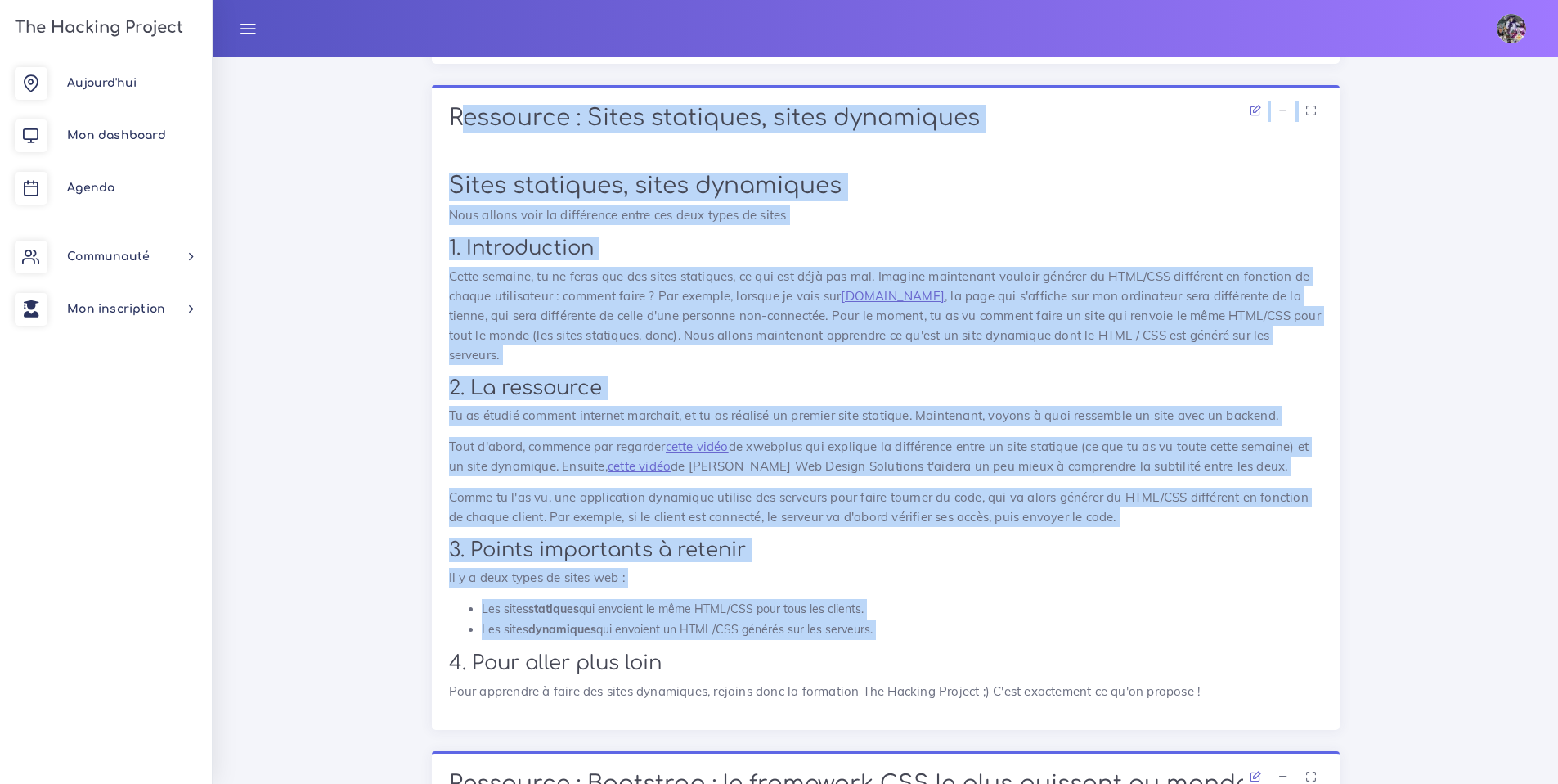
drag, startPoint x: 456, startPoint y: 582, endPoint x: 773, endPoint y: 626, distance: 320.0
click at [773, 626] on div "Ressource : Sites statiques, sites dynamiques Sites statiques, sites dynamiques…" at bounding box center [885, 407] width 908 height 643
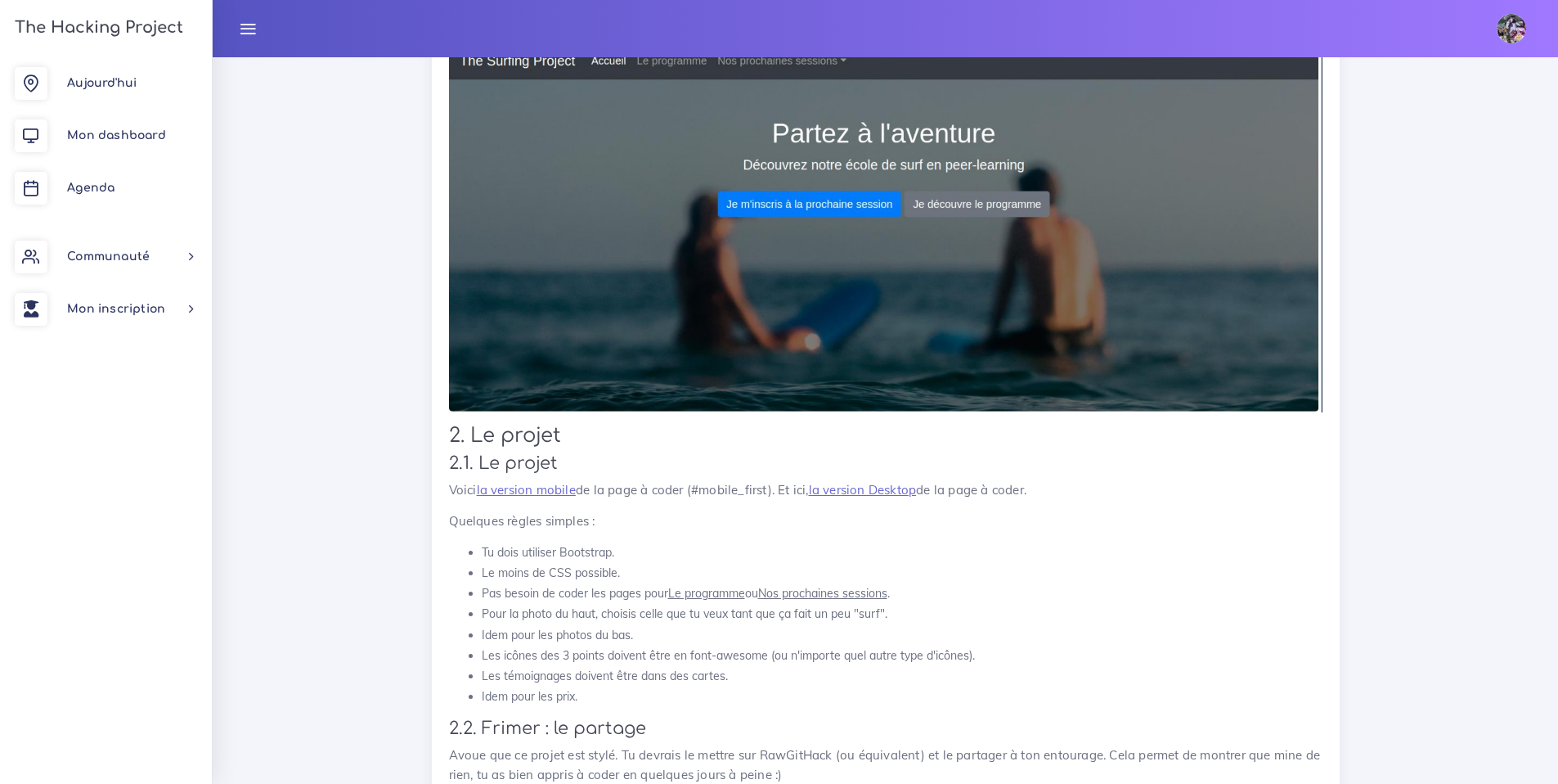
scroll to position [1823, 0]
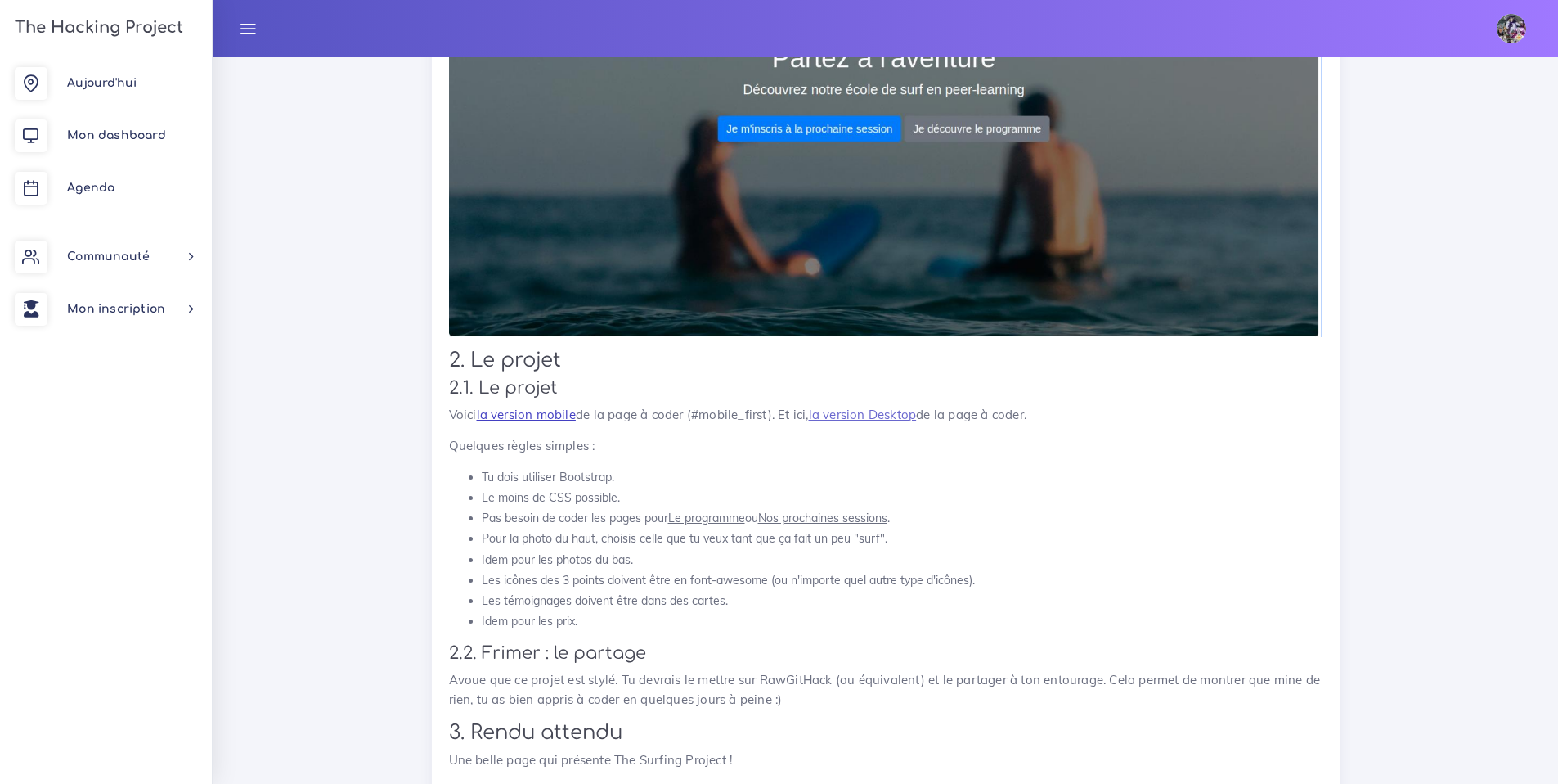
click at [554, 407] on link "la version mobile" at bounding box center [526, 414] width 99 height 16
click at [855, 407] on link "la version Desktop" at bounding box center [863, 414] width 108 height 16
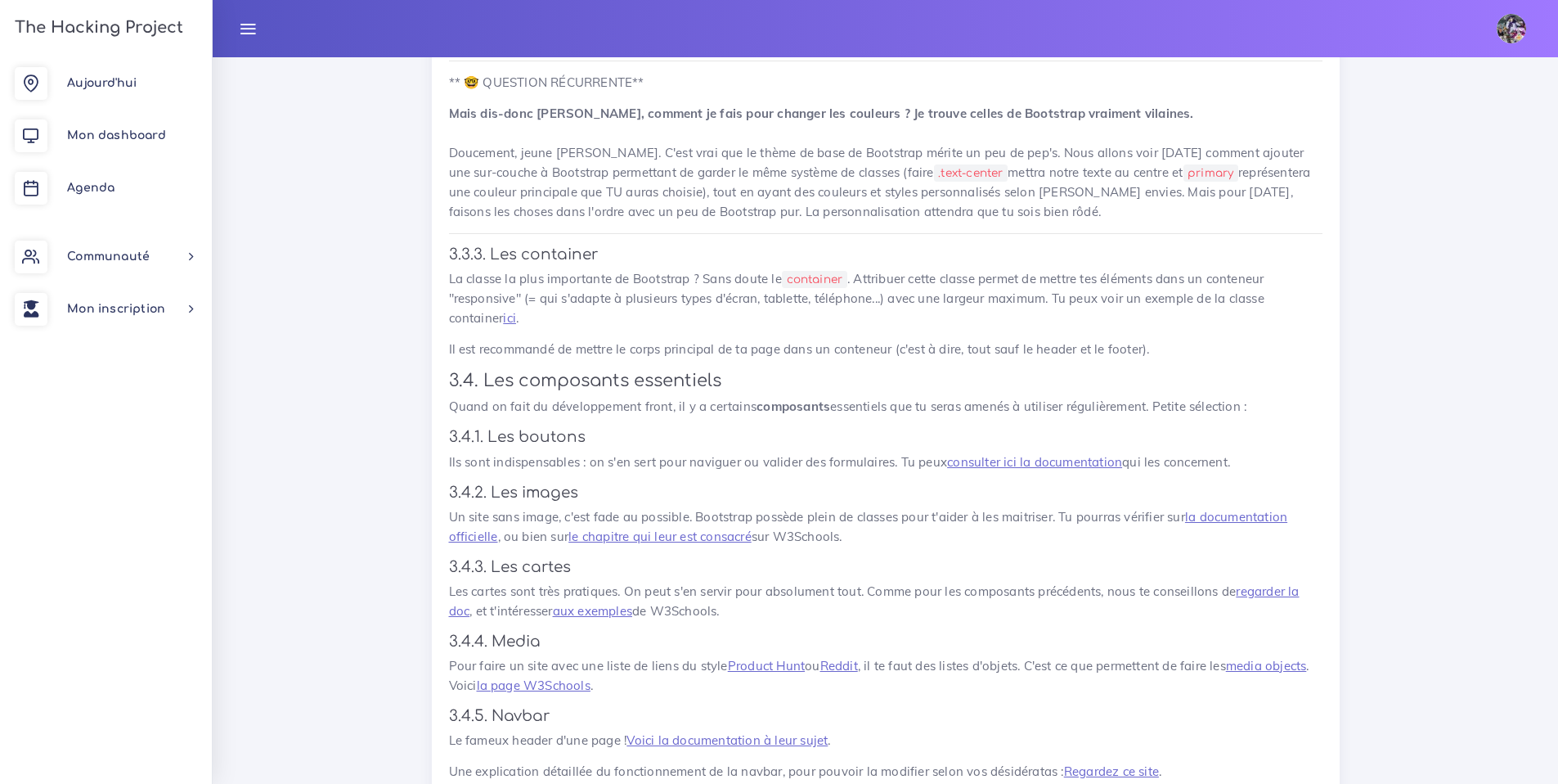
scroll to position [7075, 0]
click at [519, 296] on p "La classe la plus importante de Bootstrap ? Sans doute le container . Attribuer…" at bounding box center [886, 295] width 874 height 59
click at [515, 307] on link "ici" at bounding box center [510, 315] width 13 height 16
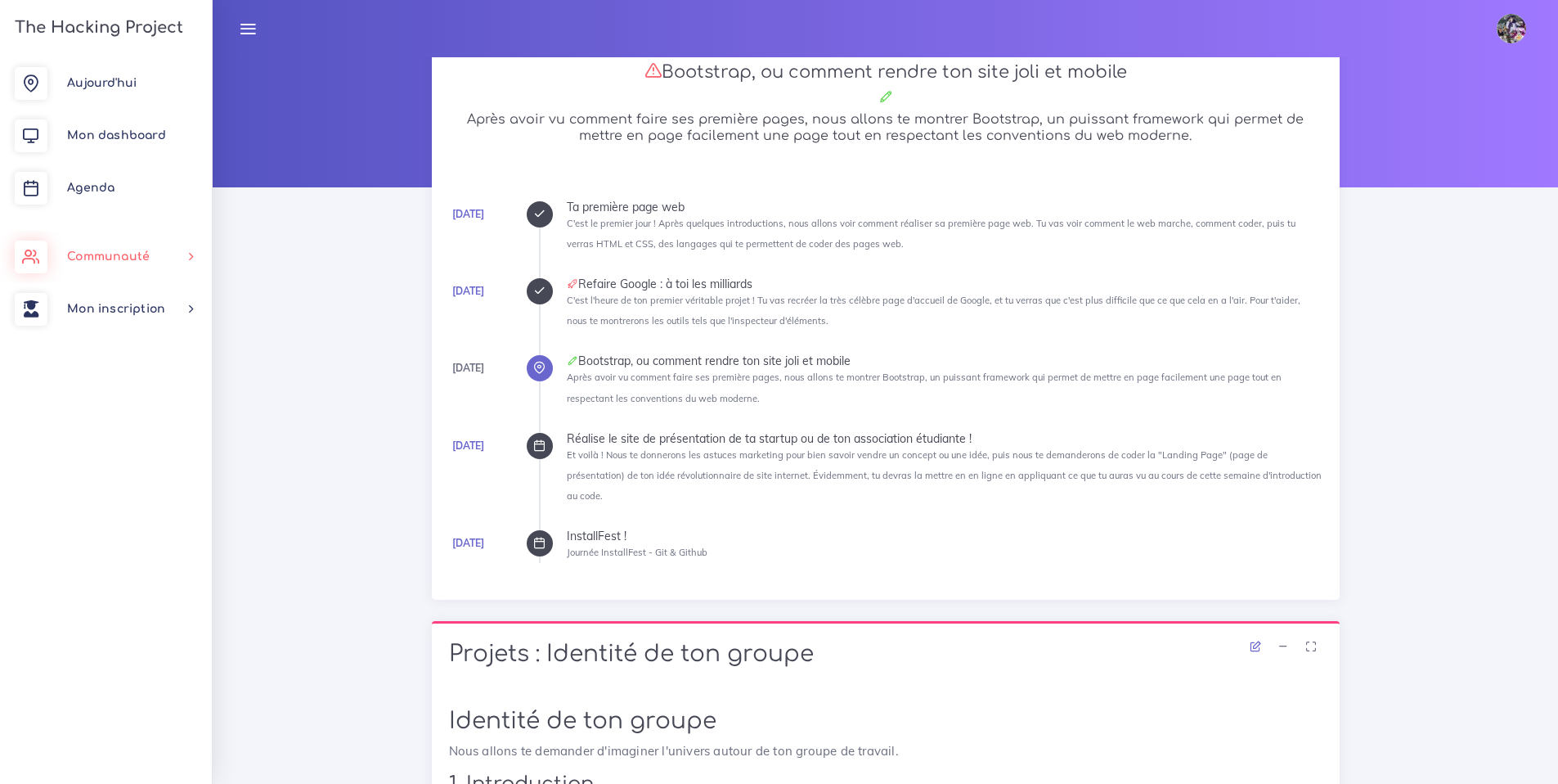
scroll to position [0, 0]
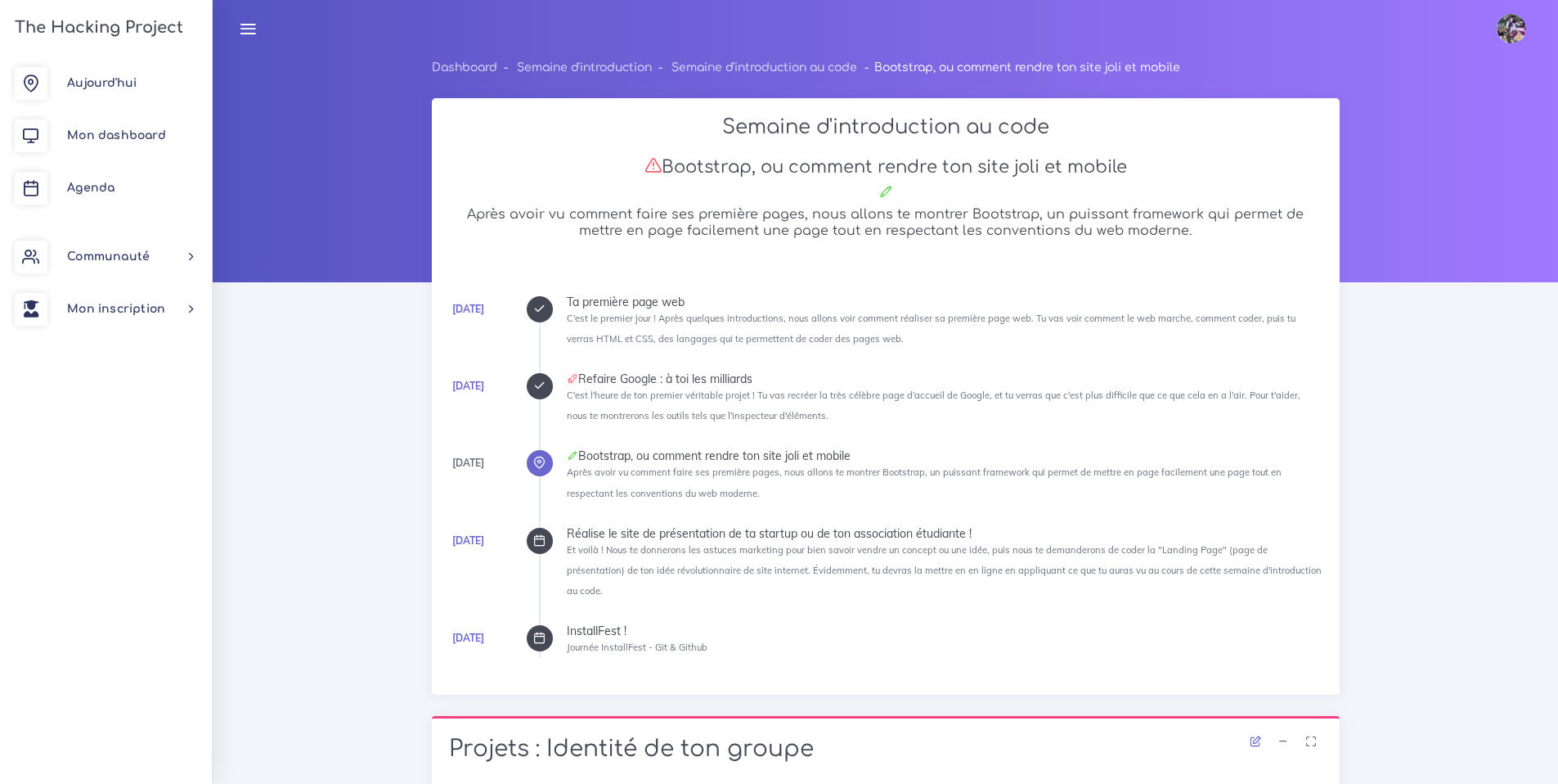
drag, startPoint x: 531, startPoint y: 468, endPoint x: 531, endPoint y: 458, distance: 10.0
click at [531, 467] on div at bounding box center [540, 463] width 26 height 26
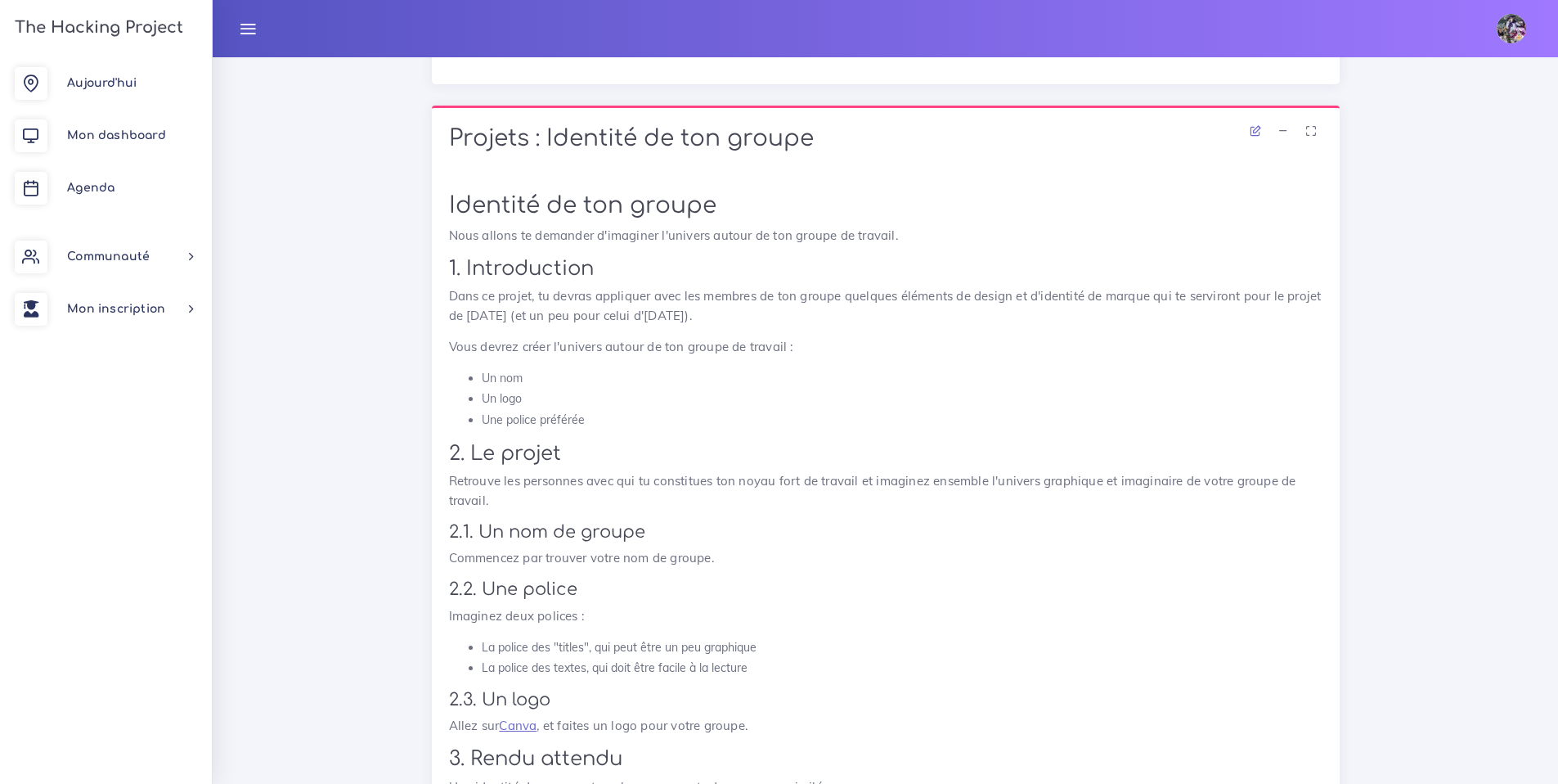
scroll to position [602, 0]
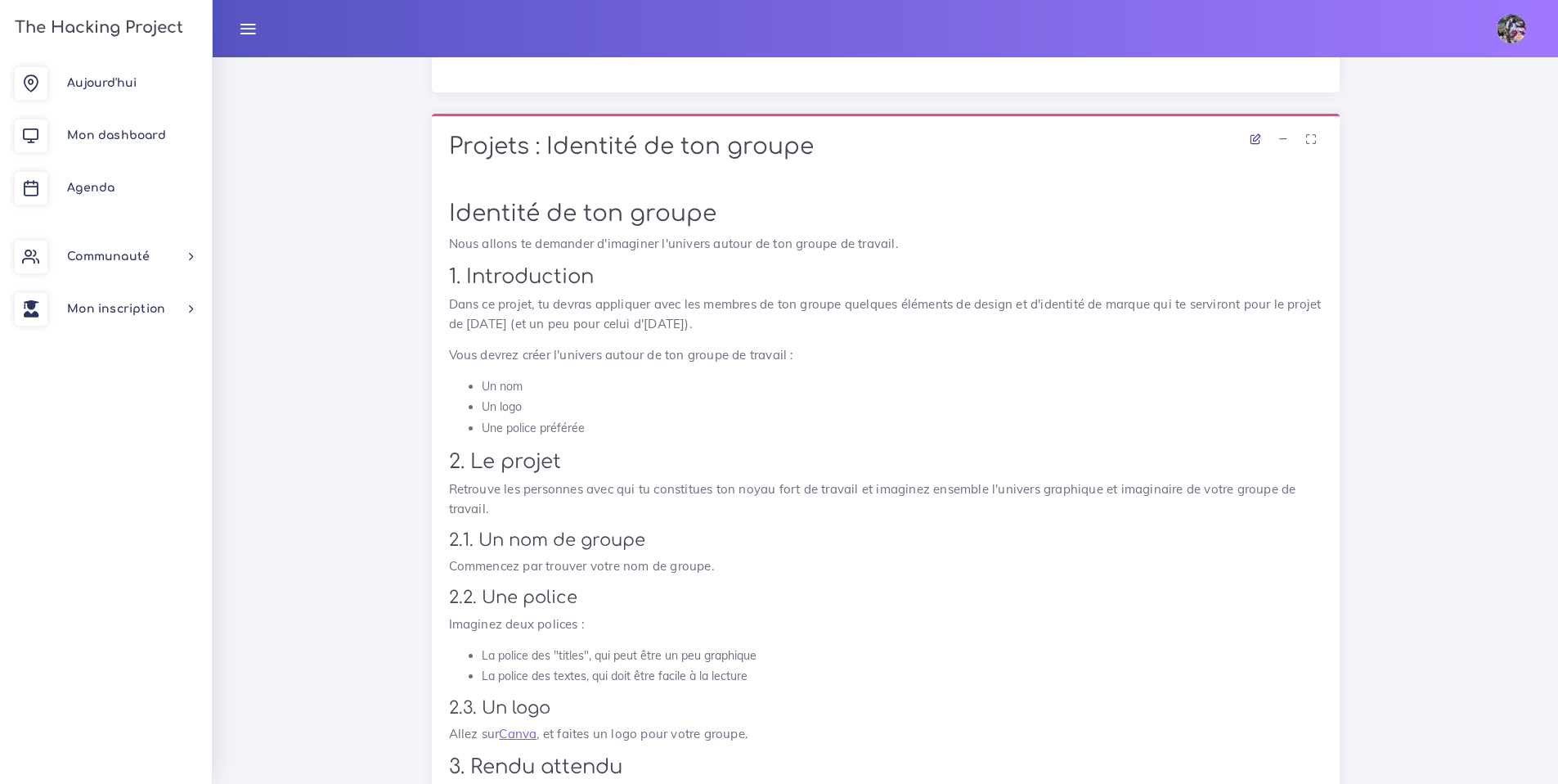
click at [1260, 132] on link at bounding box center [1255, 140] width 24 height 15
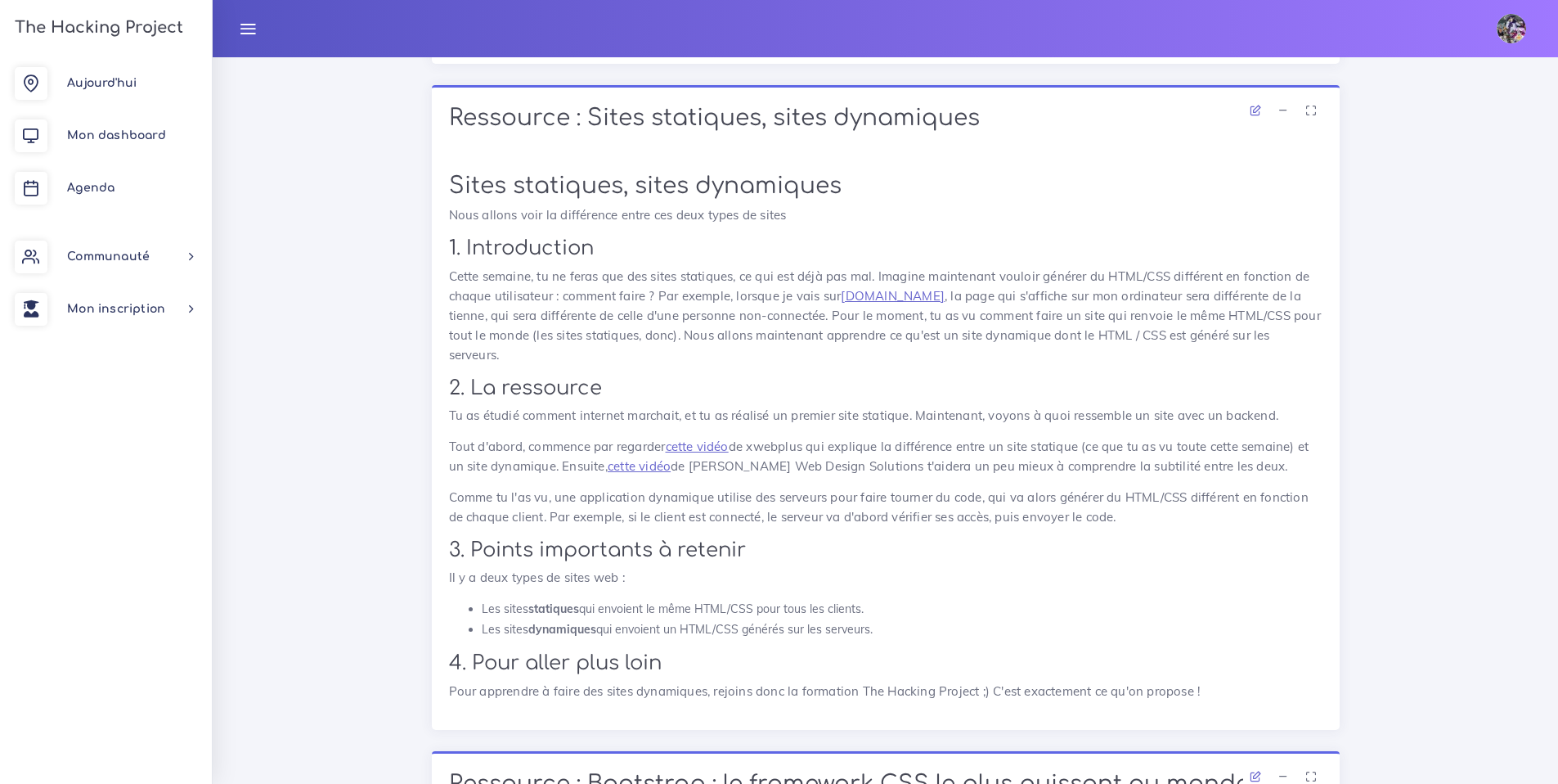
scroll to position [3984, 0]
click at [716, 438] on link "cette vidéo" at bounding box center [697, 445] width 63 height 16
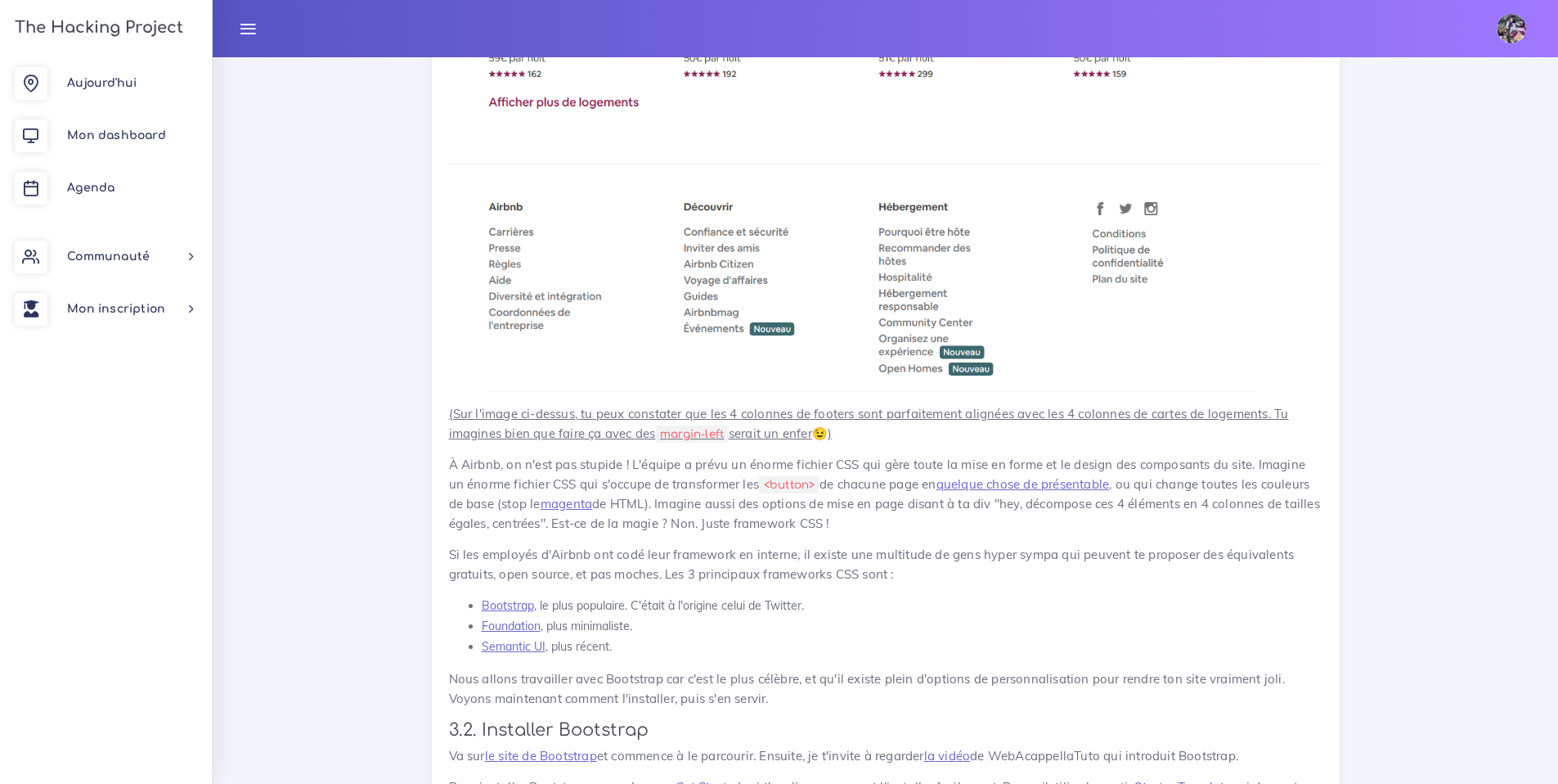
scroll to position [5584, 0]
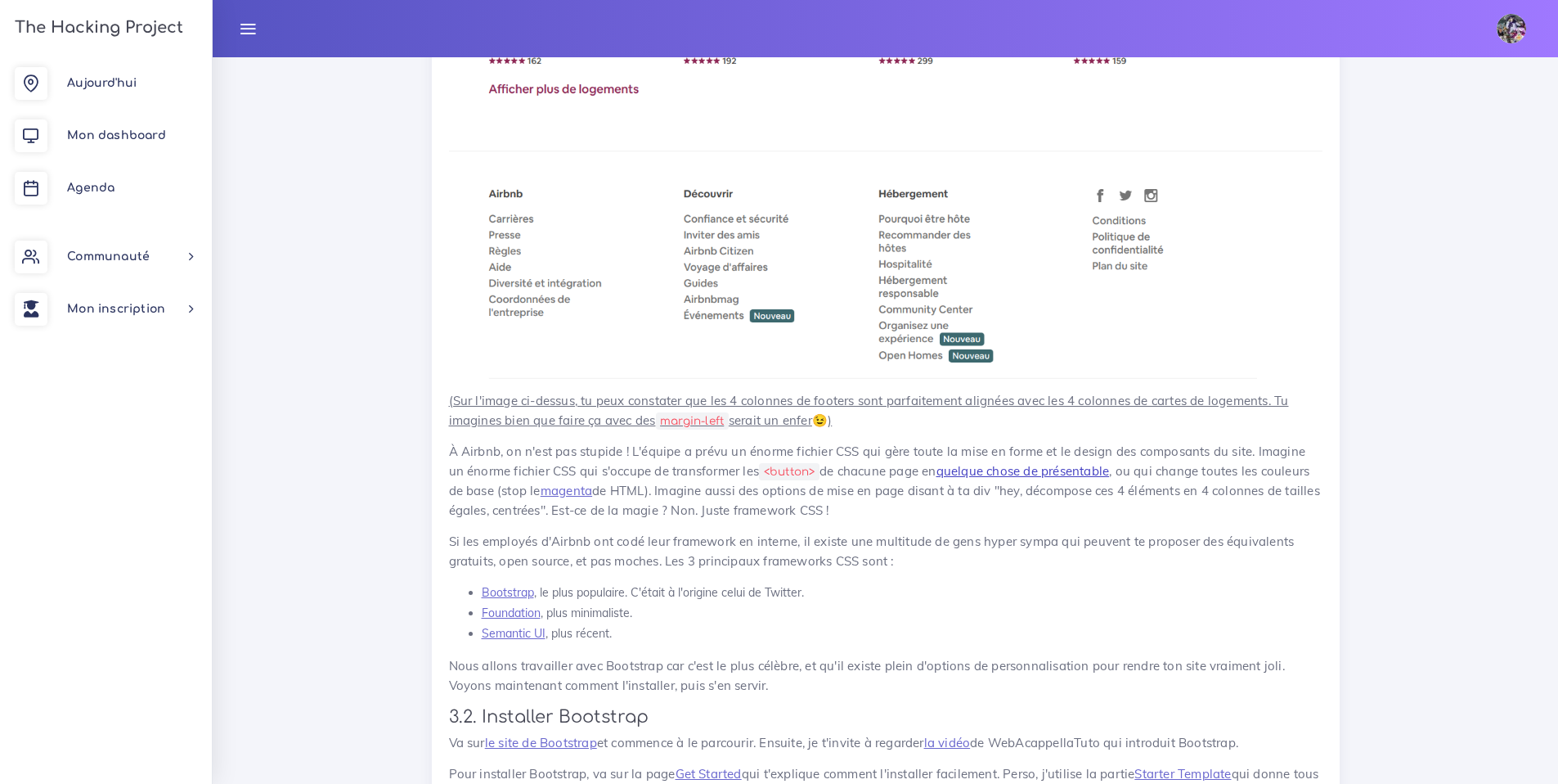
click at [1056, 463] on link "quelque chose de présentable" at bounding box center [1022, 470] width 173 height 16
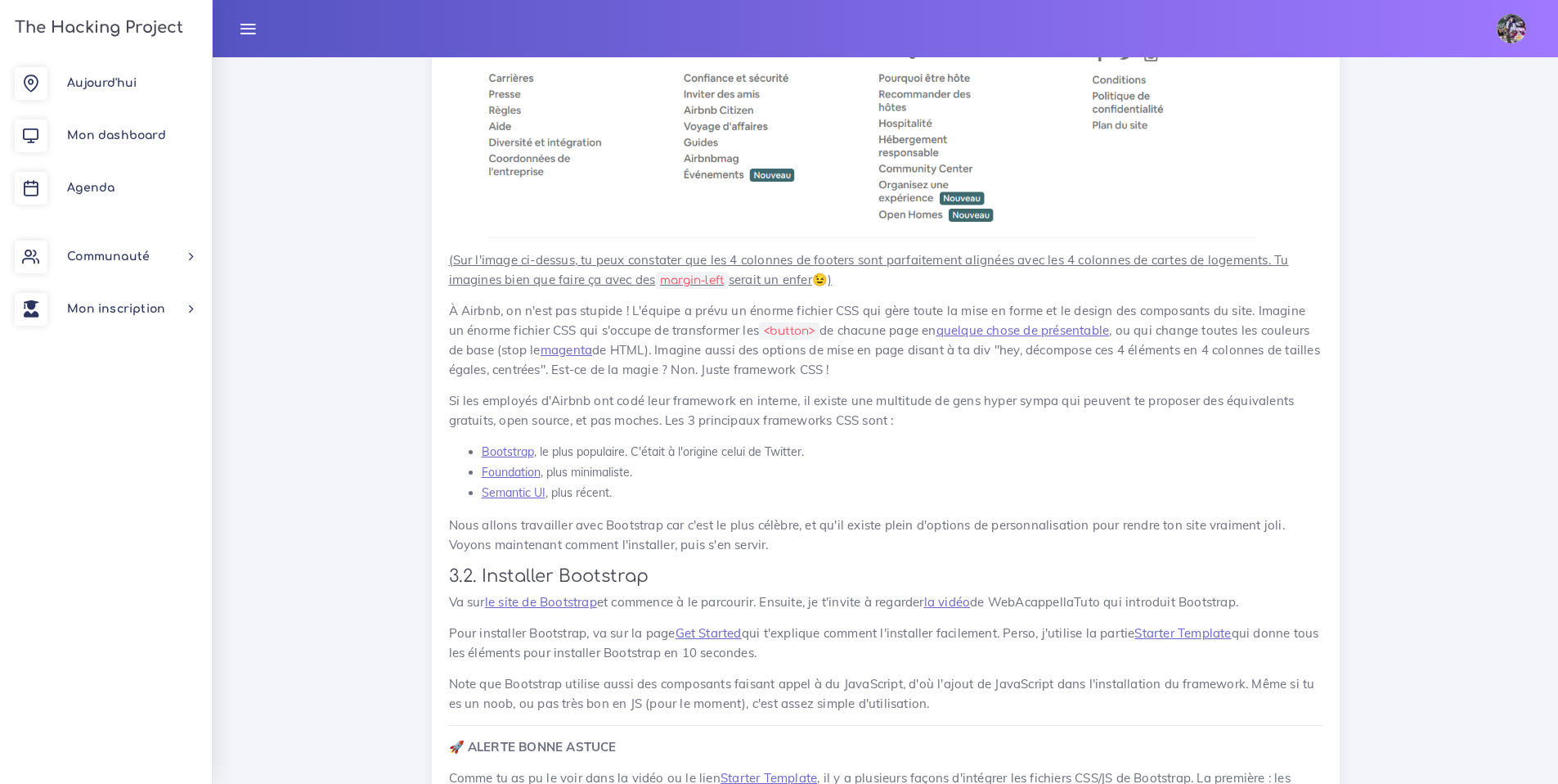
scroll to position [5727, 0]
click at [556, 592] on link "le site de Bootstrap" at bounding box center [541, 599] width 112 height 16
click at [951, 592] on link "la vidéo" at bounding box center [948, 599] width 47 height 16
click at [704, 623] on link "Get Started" at bounding box center [709, 630] width 66 height 16
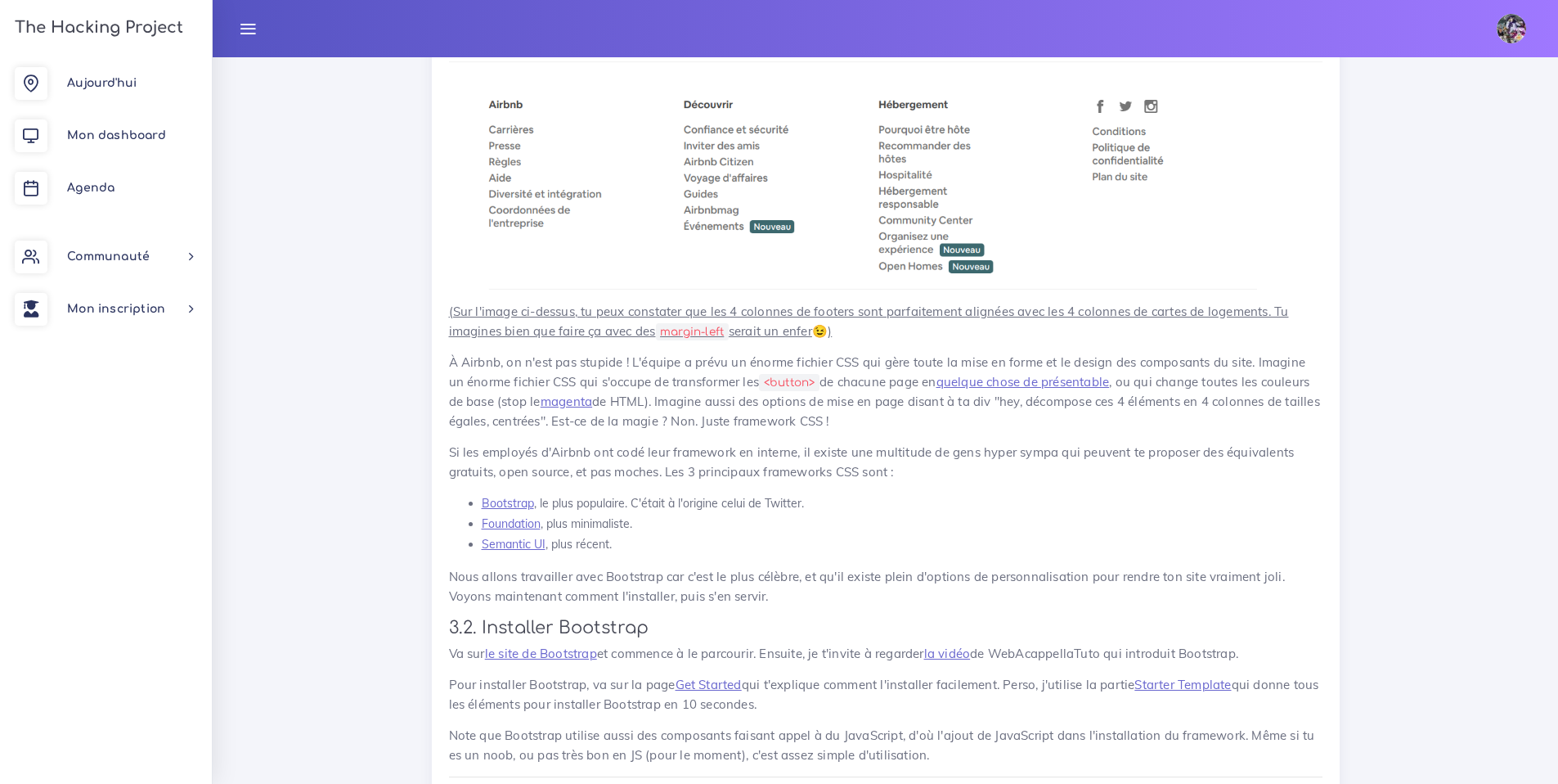
scroll to position [5684, 0]
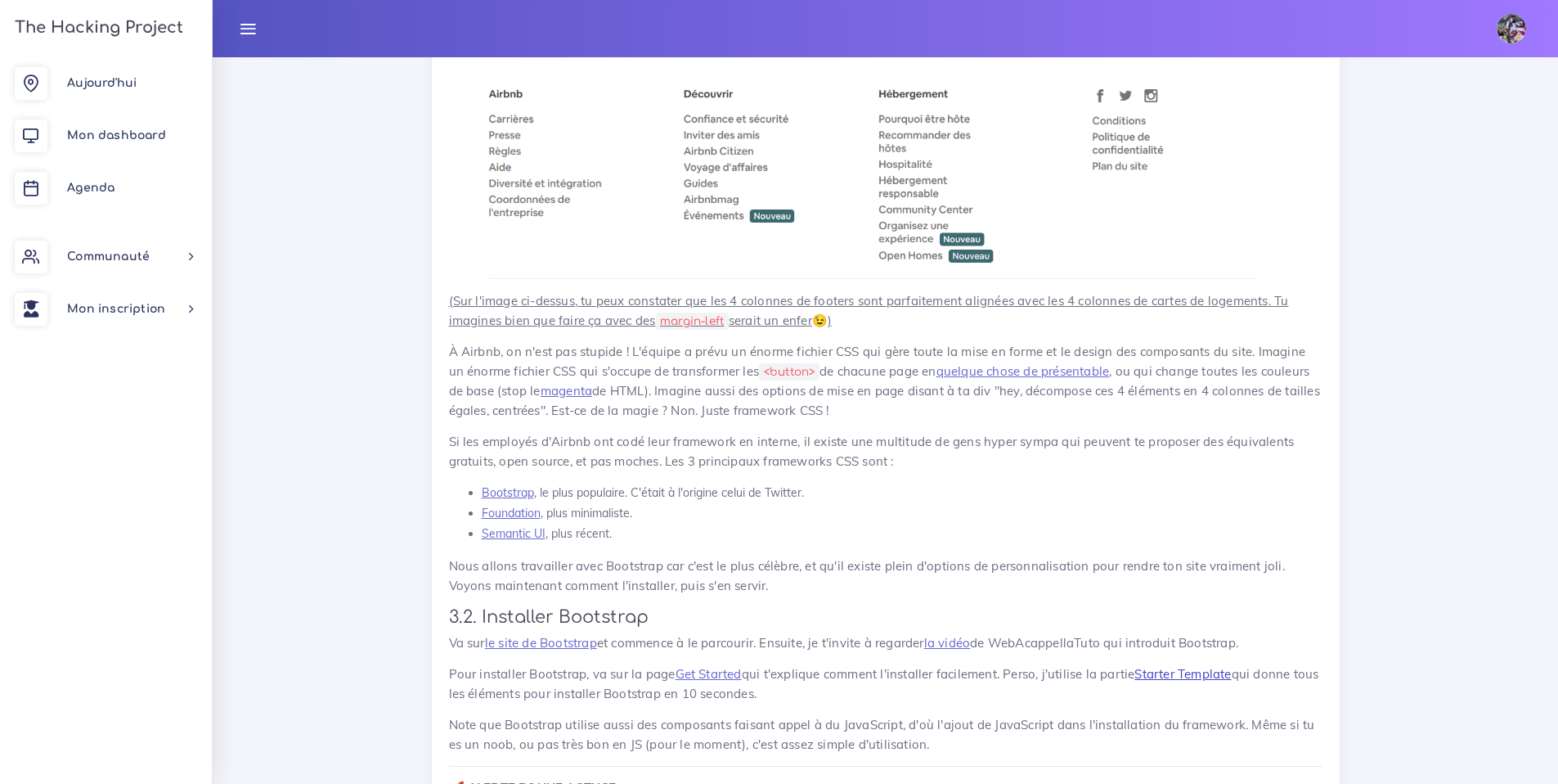
click at [1174, 666] on link "Starter Template" at bounding box center [1182, 674] width 96 height 16
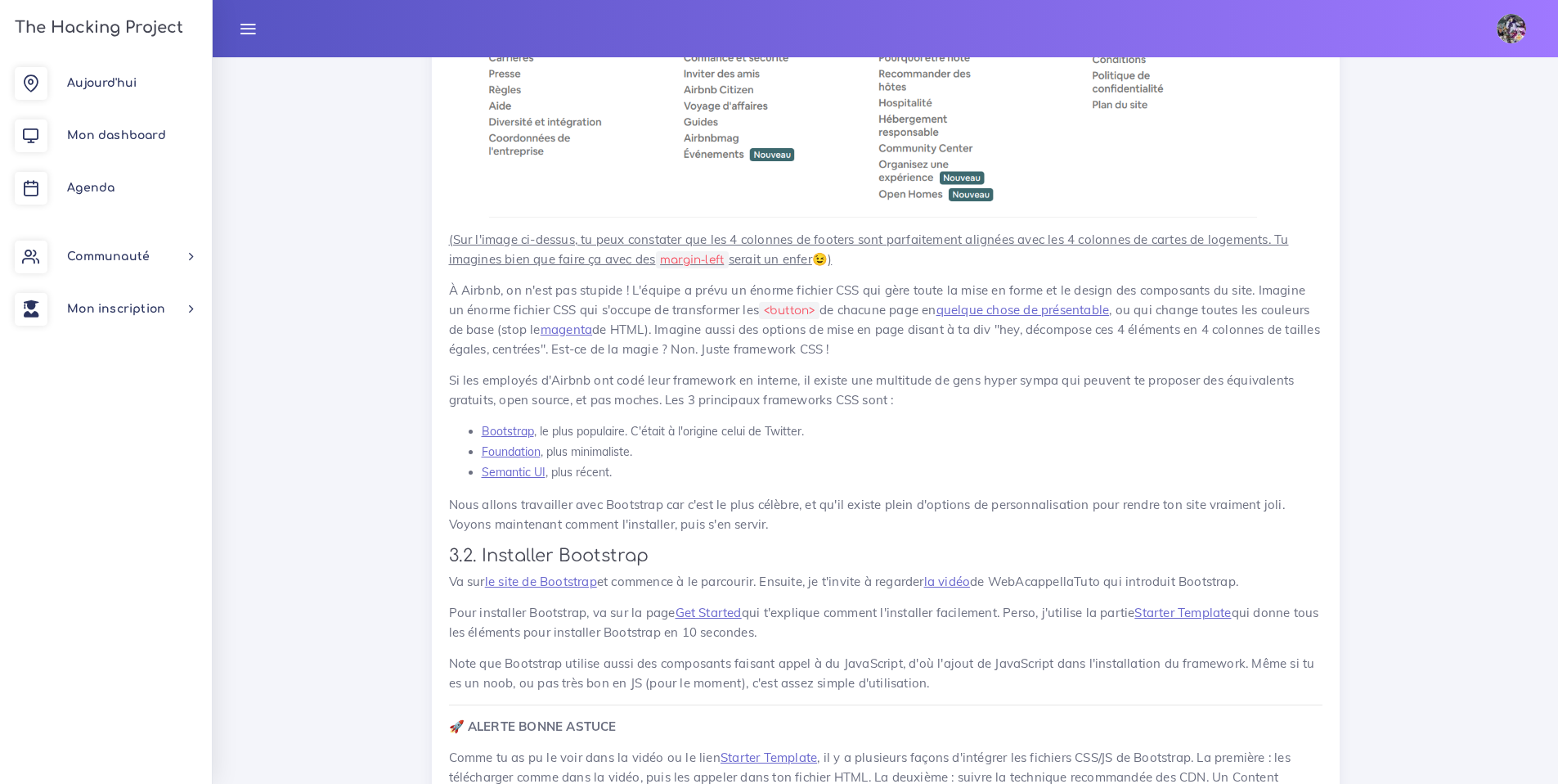
scroll to position [5820, 0]
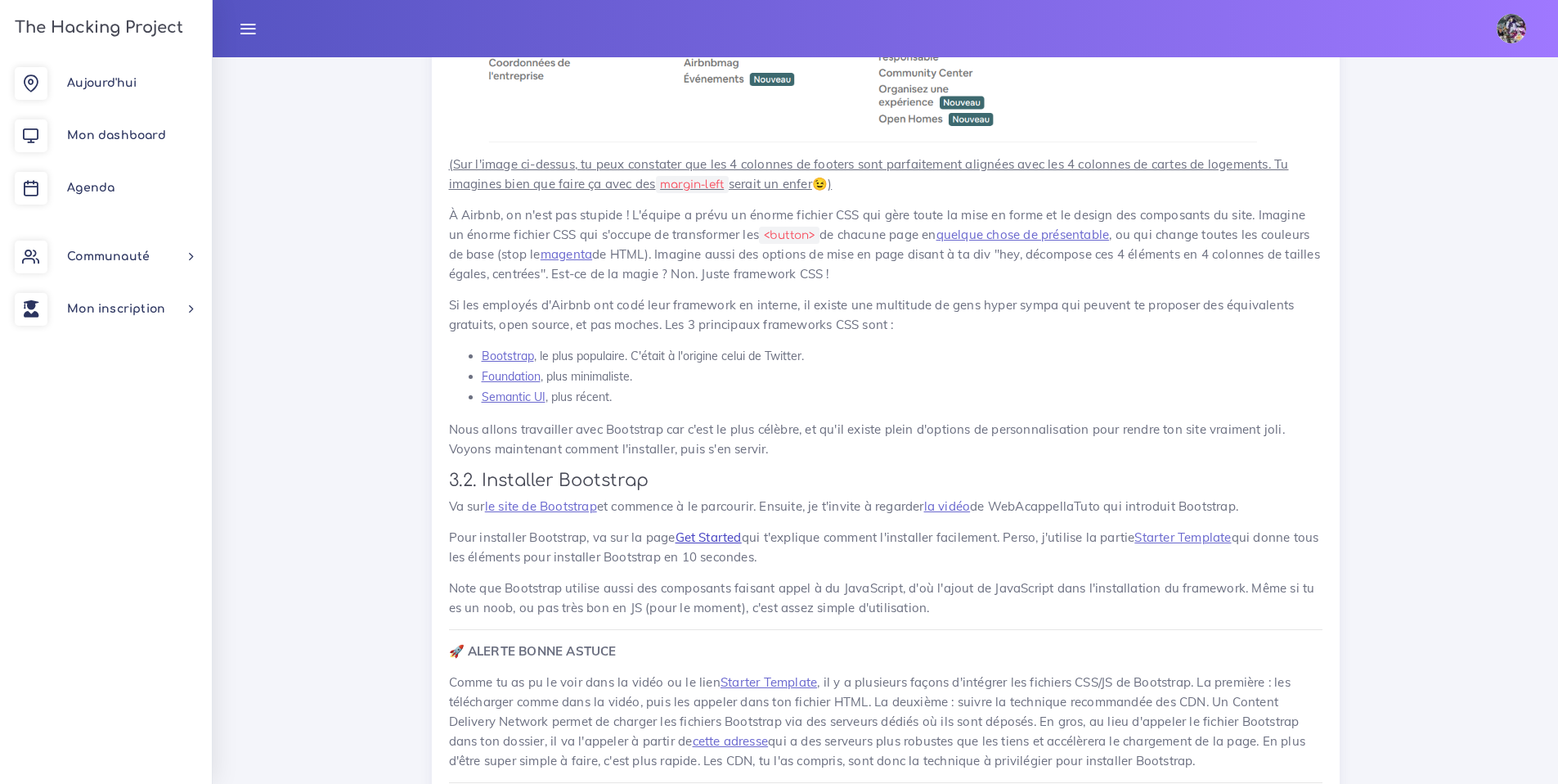
click at [715, 530] on link "Get Started" at bounding box center [709, 537] width 66 height 16
click at [1197, 530] on link "Starter Template" at bounding box center [1182, 537] width 96 height 16
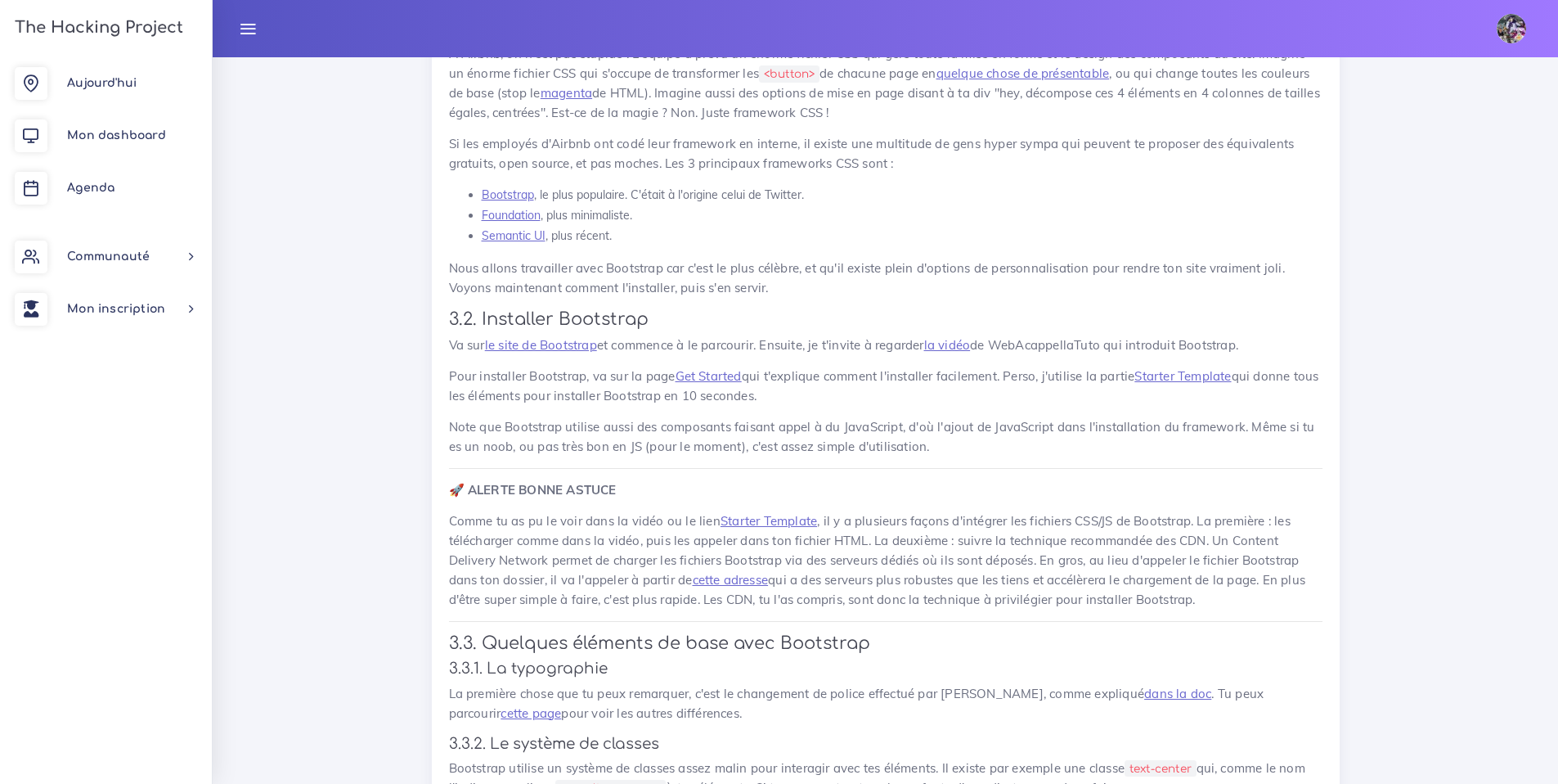
scroll to position [5984, 0]
click at [722, 569] on link "cette adresse" at bounding box center [730, 576] width 76 height 16
click at [1161, 366] on link "Starter Template" at bounding box center [1182, 373] width 96 height 16
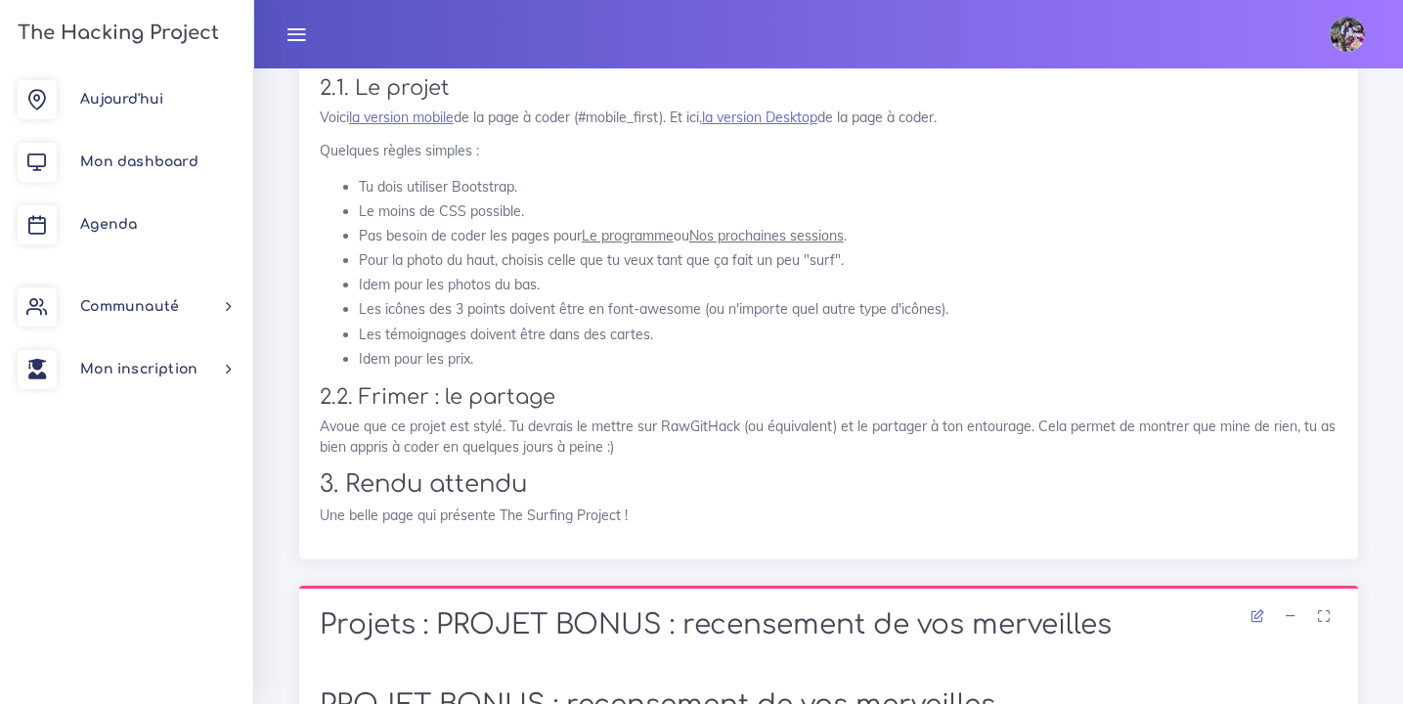
scroll to position [2442, 0]
click at [416, 127] on link "la version mobile" at bounding box center [401, 118] width 105 height 18
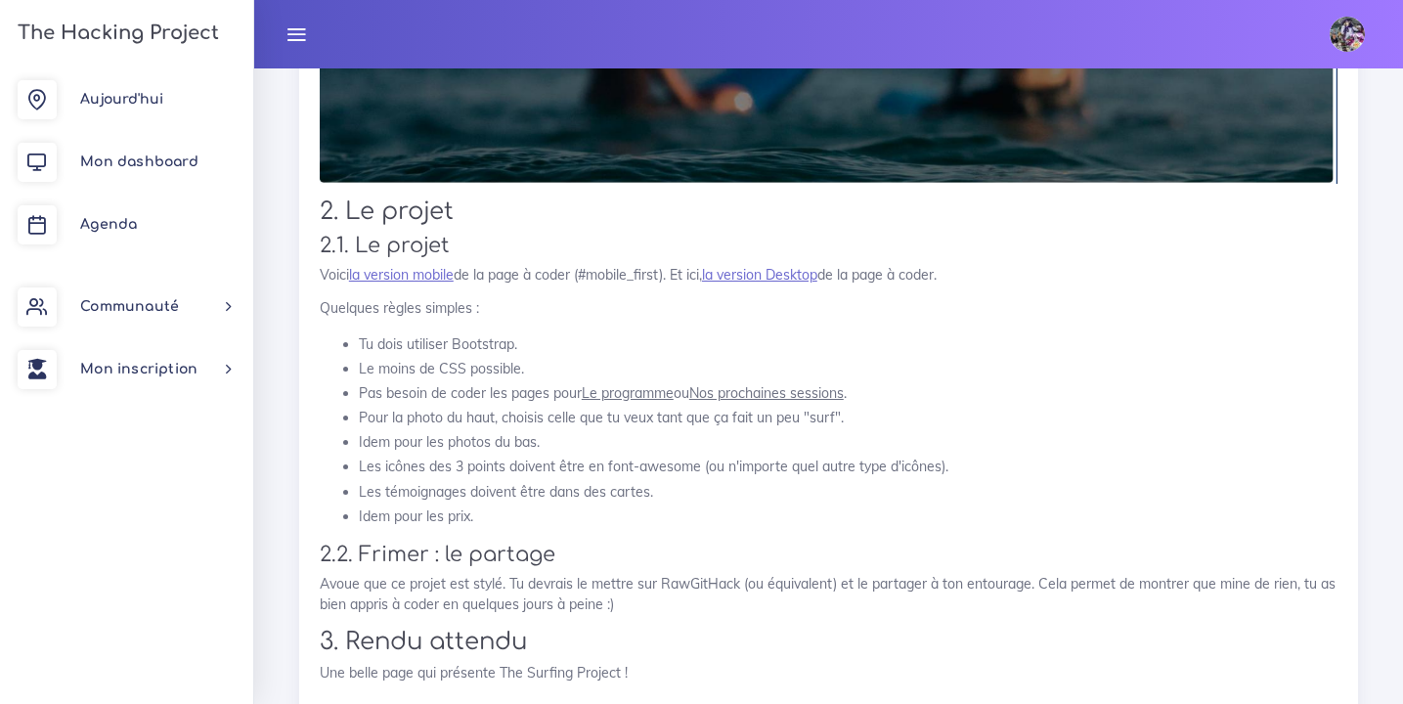
scroll to position [2252, 0]
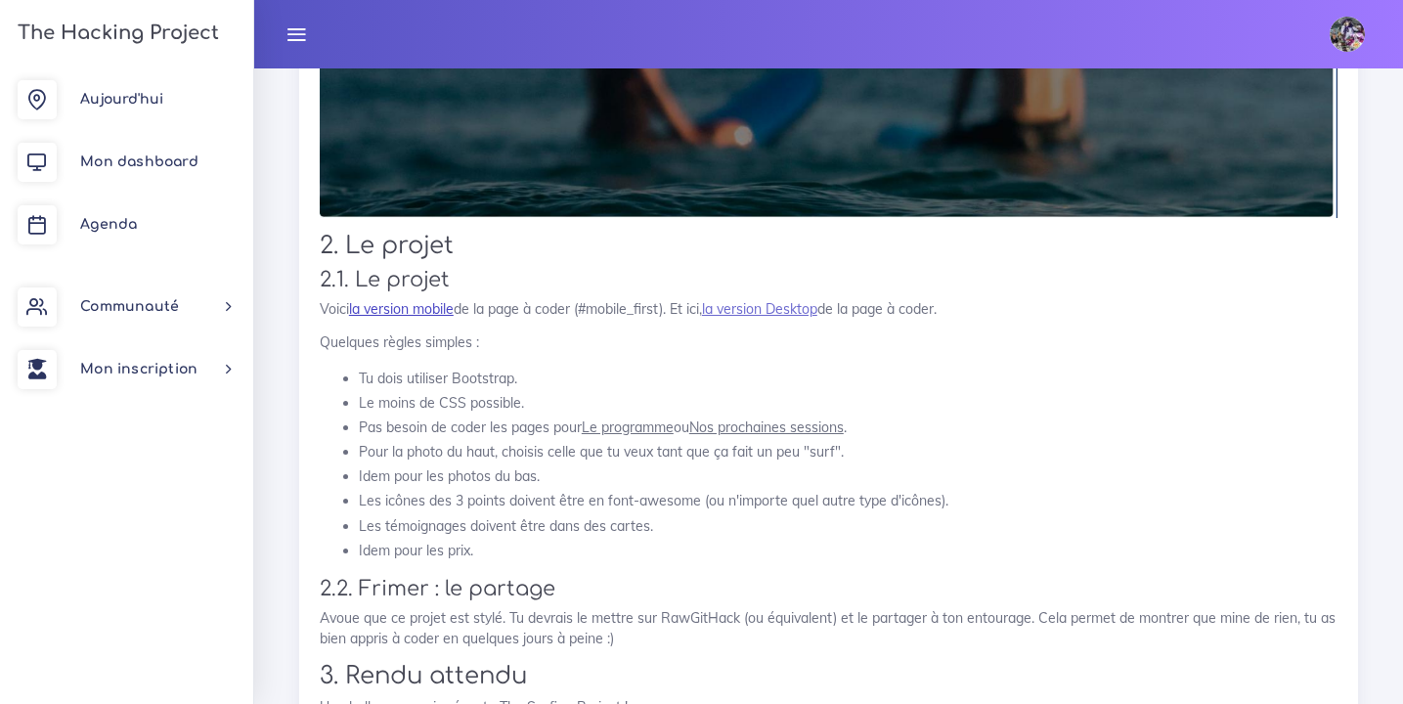
click at [449, 318] on link "la version mobile" at bounding box center [401, 309] width 105 height 18
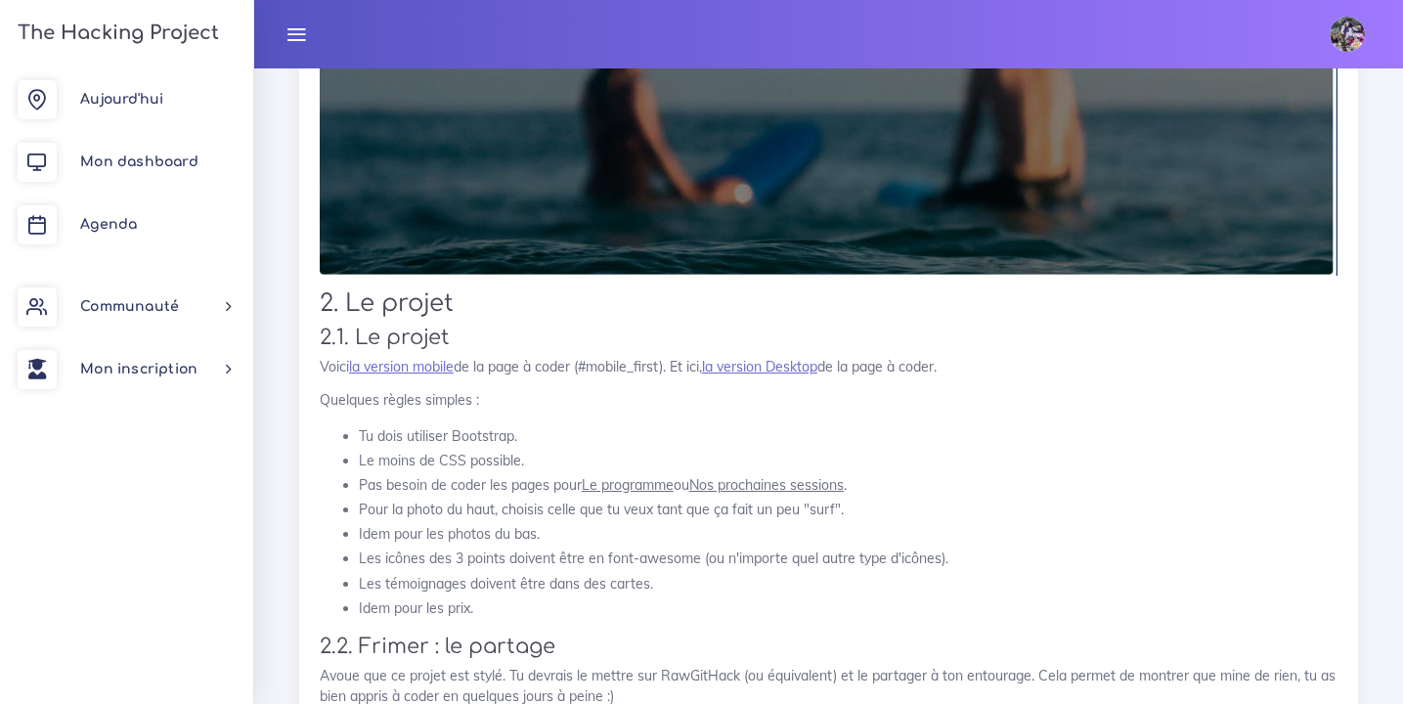
scroll to position [2196, 0]
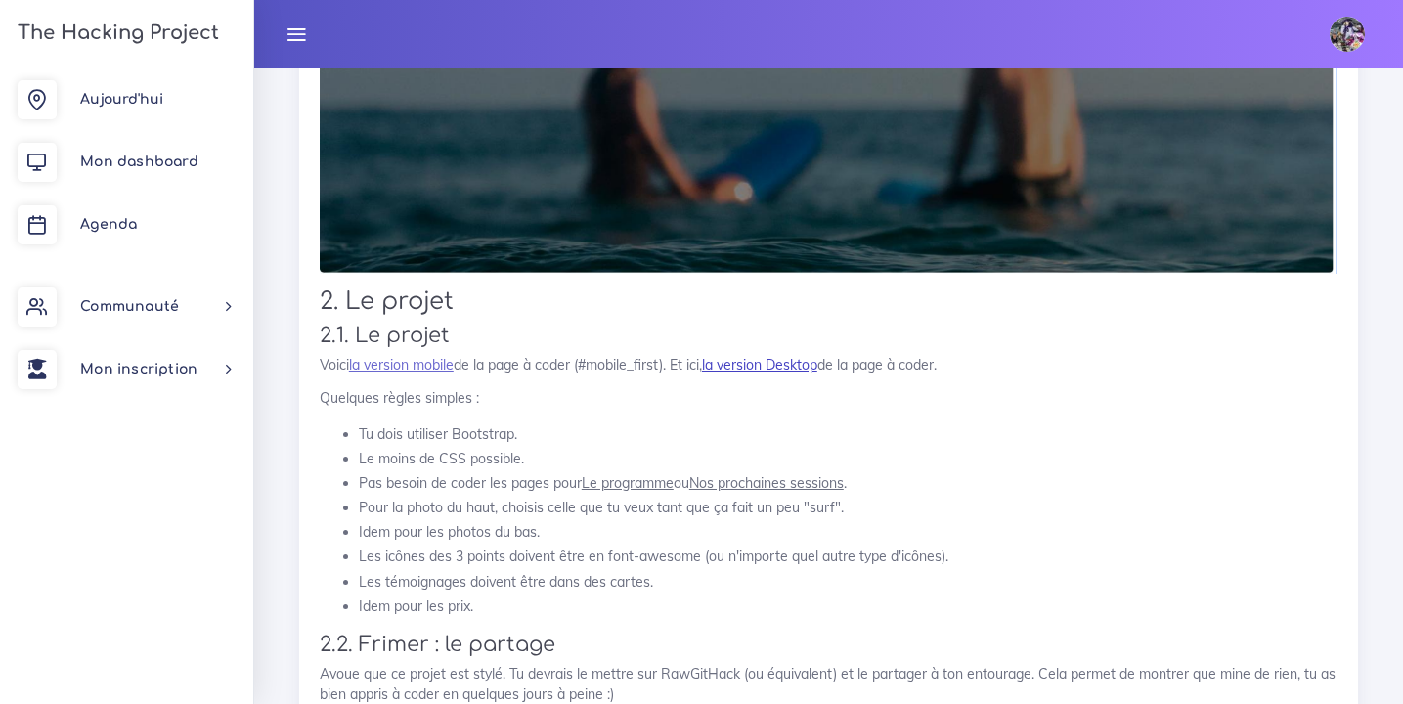
click at [796, 373] on link "la version Desktop" at bounding box center [759, 365] width 115 height 18
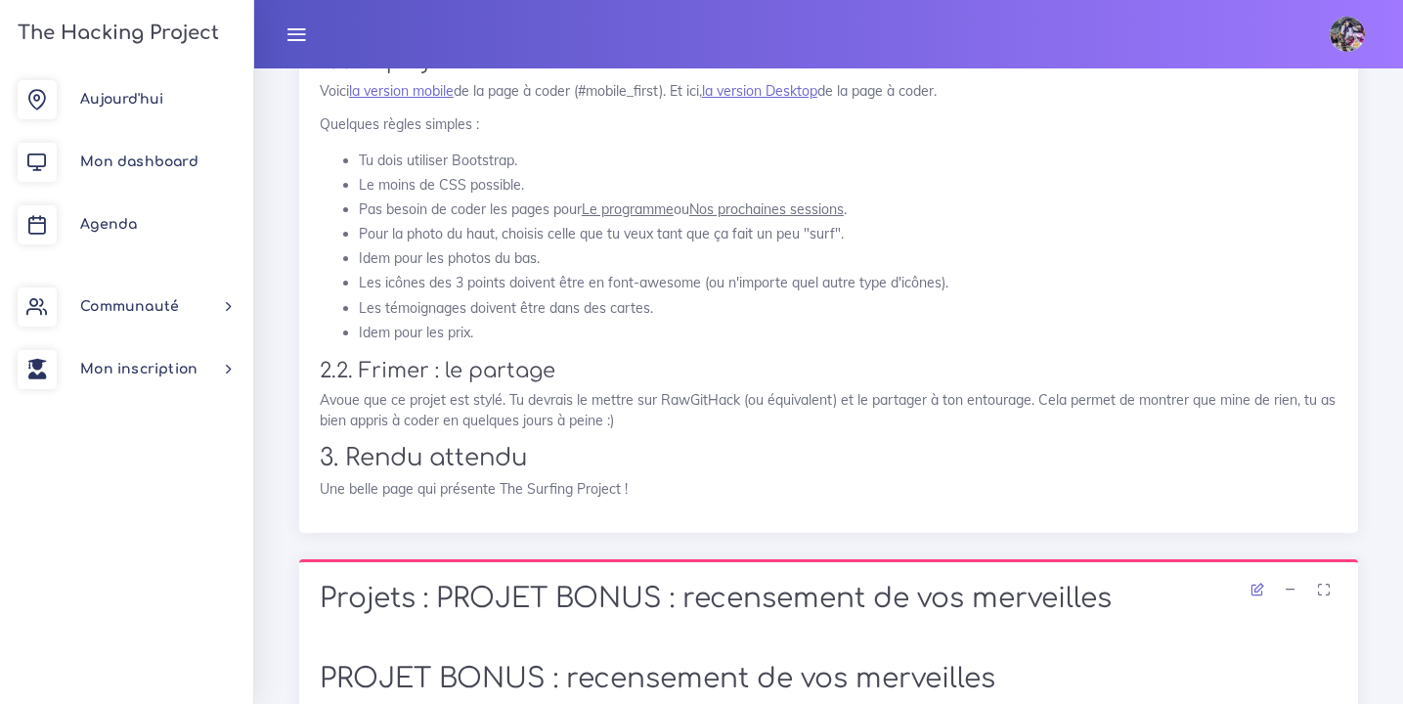
scroll to position [2253, 0]
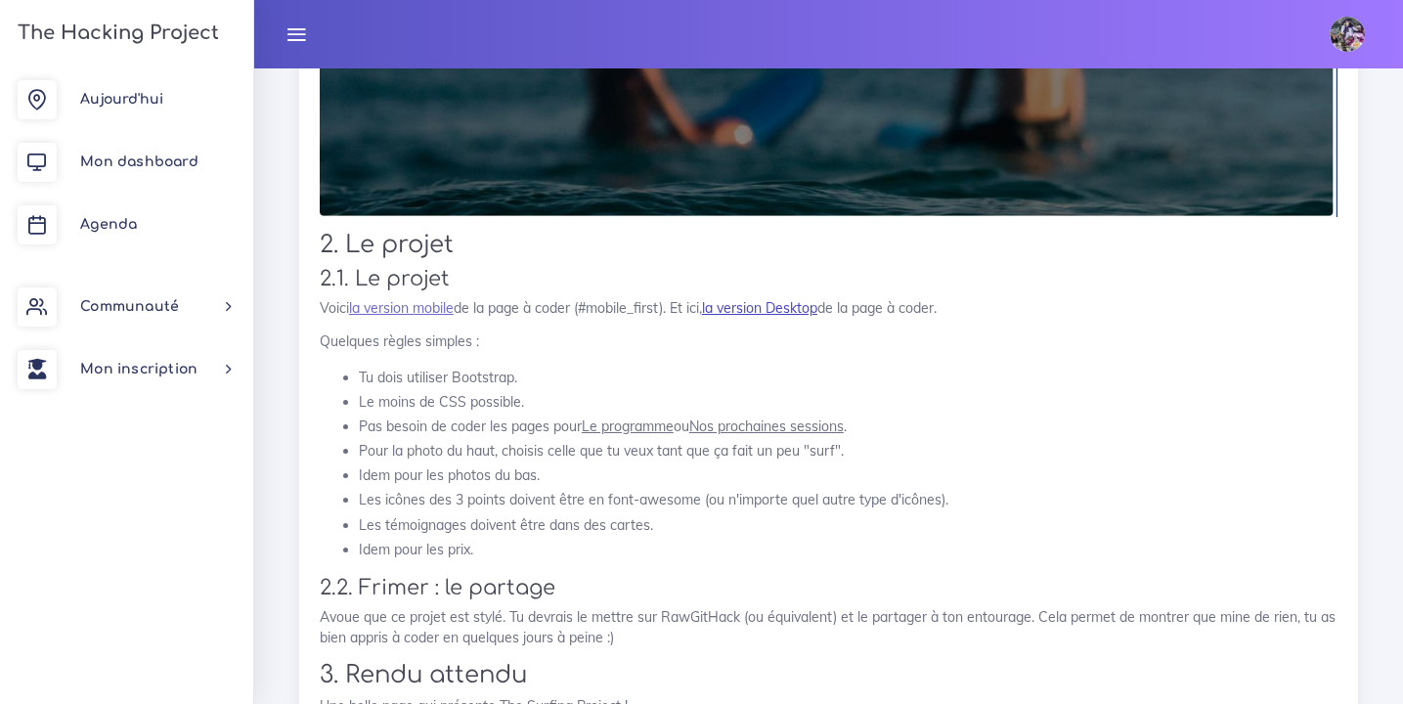
click at [813, 317] on link "la version Desktop" at bounding box center [759, 308] width 115 height 18
